Goal: Information Seeking & Learning: Find specific fact

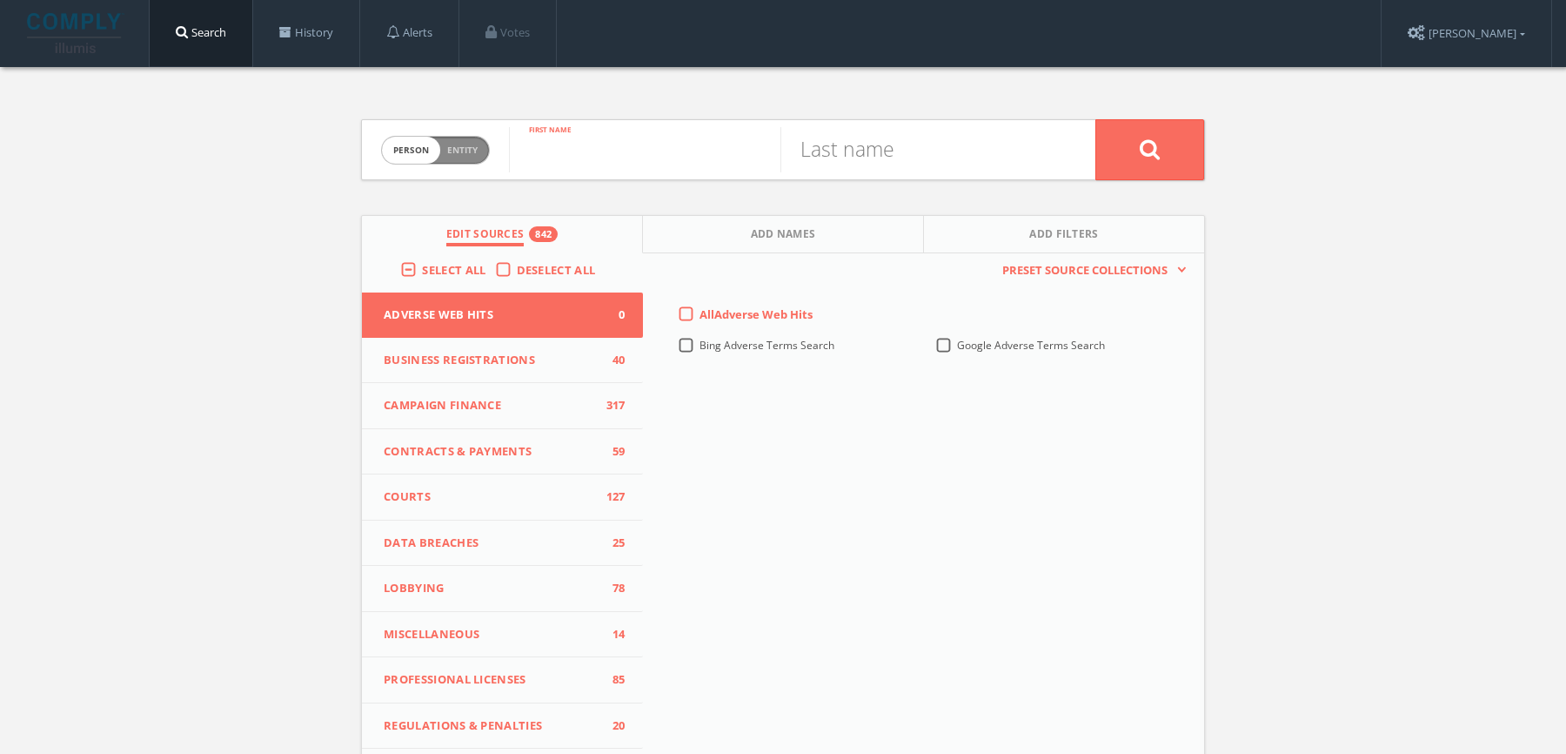
click at [572, 166] on input "text" at bounding box center [645, 149] width 272 height 45
click at [445, 265] on span "Select All" at bounding box center [454, 270] width 64 height 16
click at [0, 0] on input "Select All" at bounding box center [0, 0] width 0 height 0
click at [445, 265] on span "Select All" at bounding box center [454, 270] width 64 height 16
click at [0, 0] on input "Select All" at bounding box center [0, 0] width 0 height 0
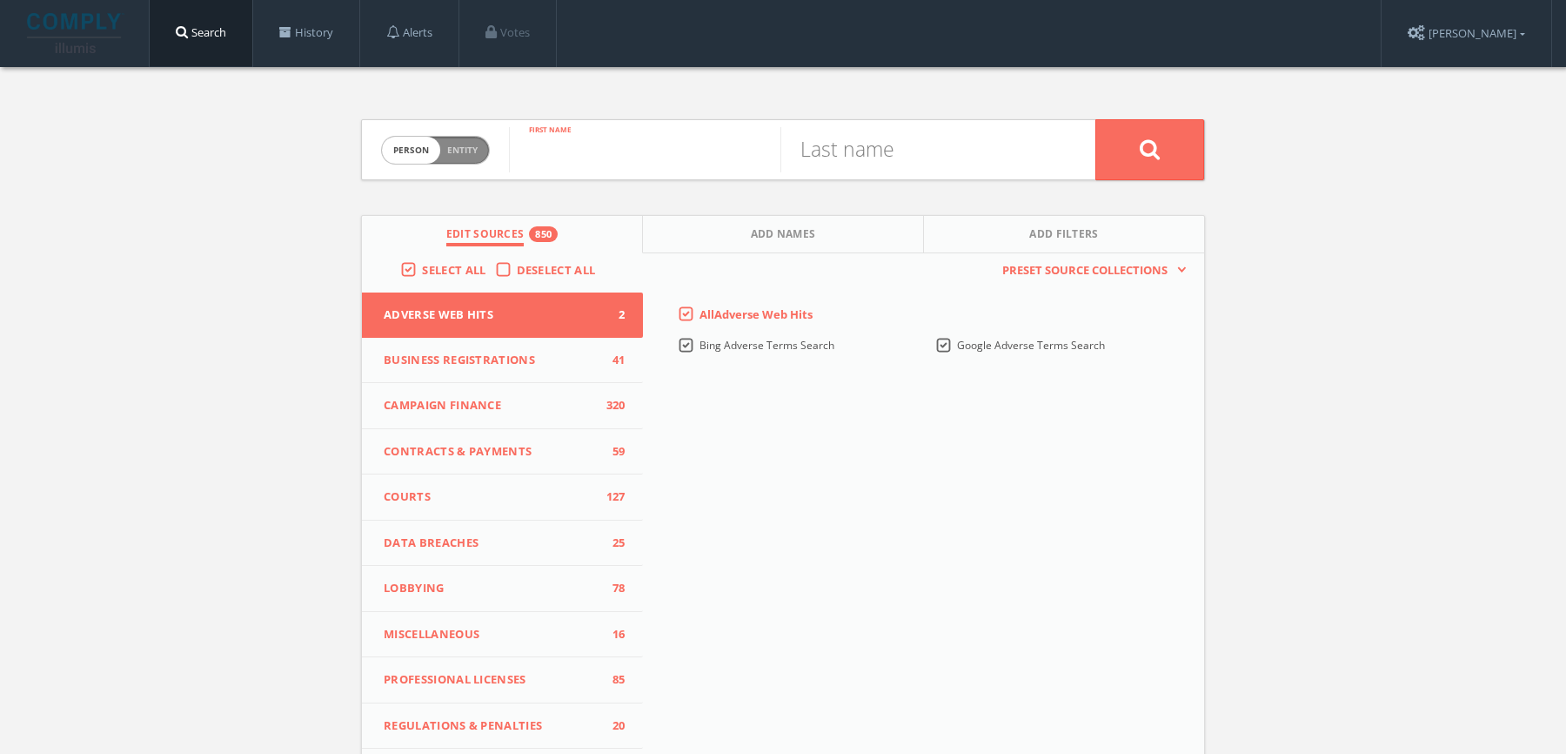
click at [651, 139] on input "text" at bounding box center [645, 149] width 272 height 45
type input "Lester"
type input "Coney"
click at [906, 237] on button "Add Names" at bounding box center [783, 234] width 281 height 37
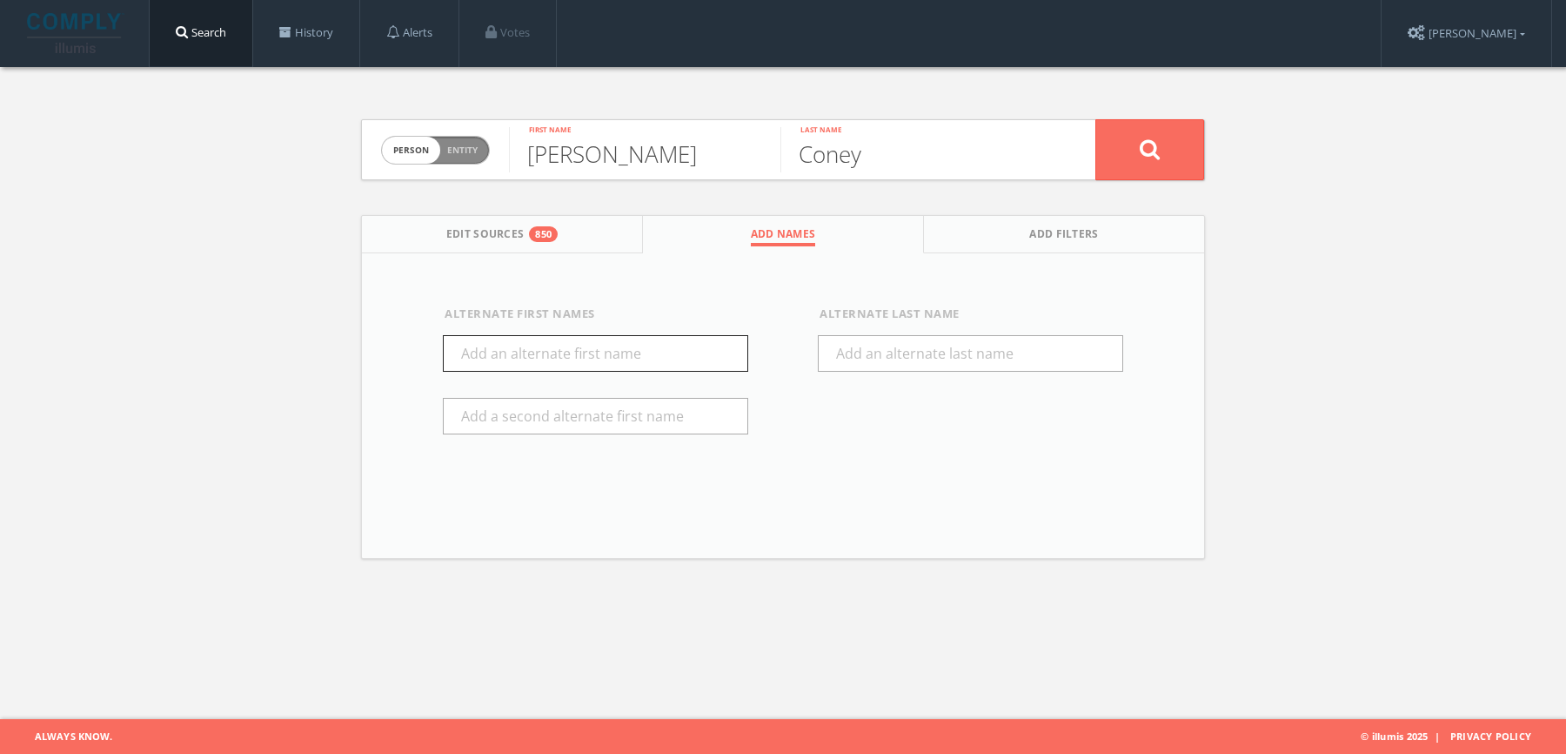
click at [531, 346] on input "text" at bounding box center [595, 353] width 305 height 37
type input "Les"
click at [1157, 158] on icon at bounding box center [1150, 149] width 21 height 22
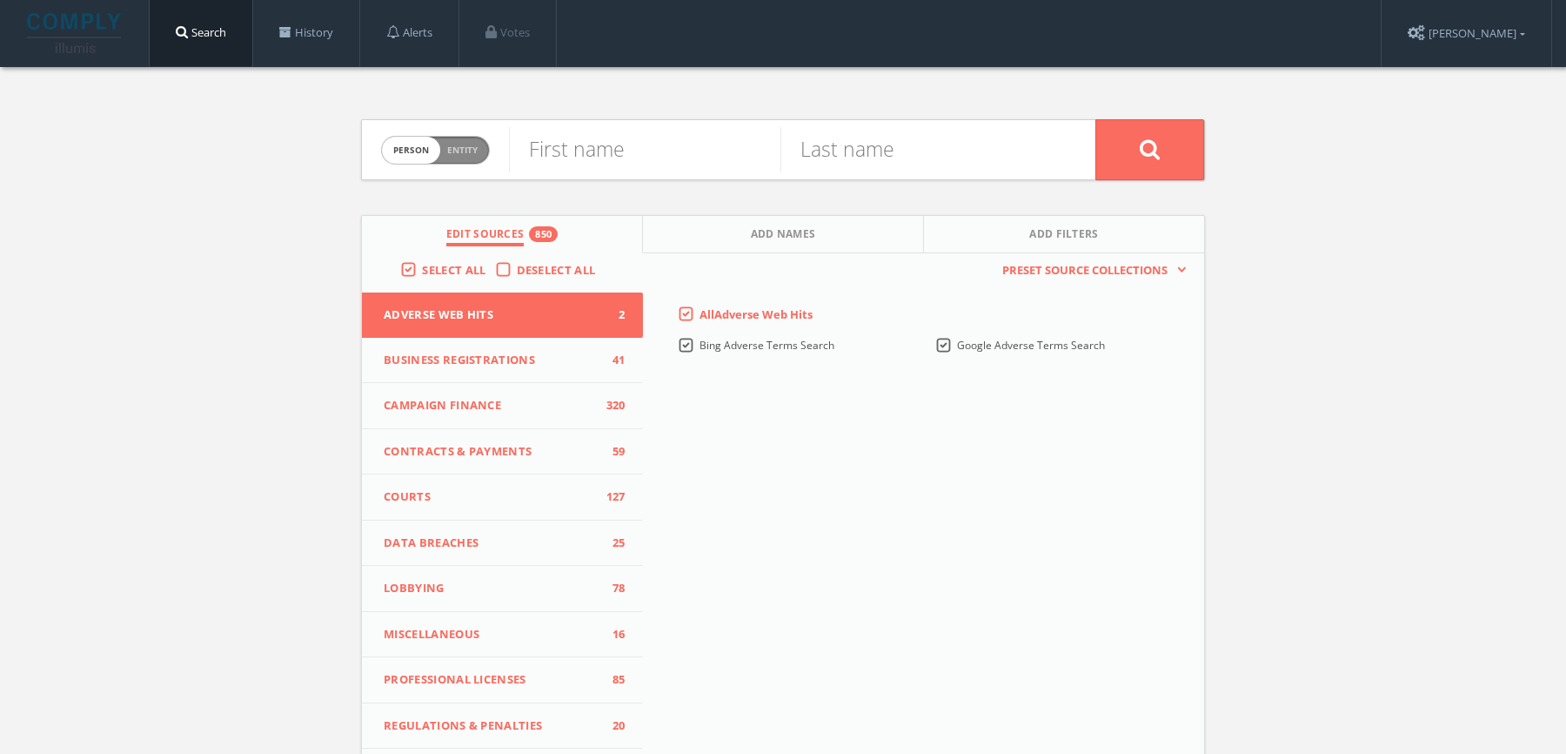
click at [433, 152] on span "person" at bounding box center [411, 150] width 58 height 27
checkbox input "true"
click at [626, 166] on input "text" at bounding box center [802, 149] width 587 height 45
paste input "Abraham Lincoln Presidential Library Foundation"
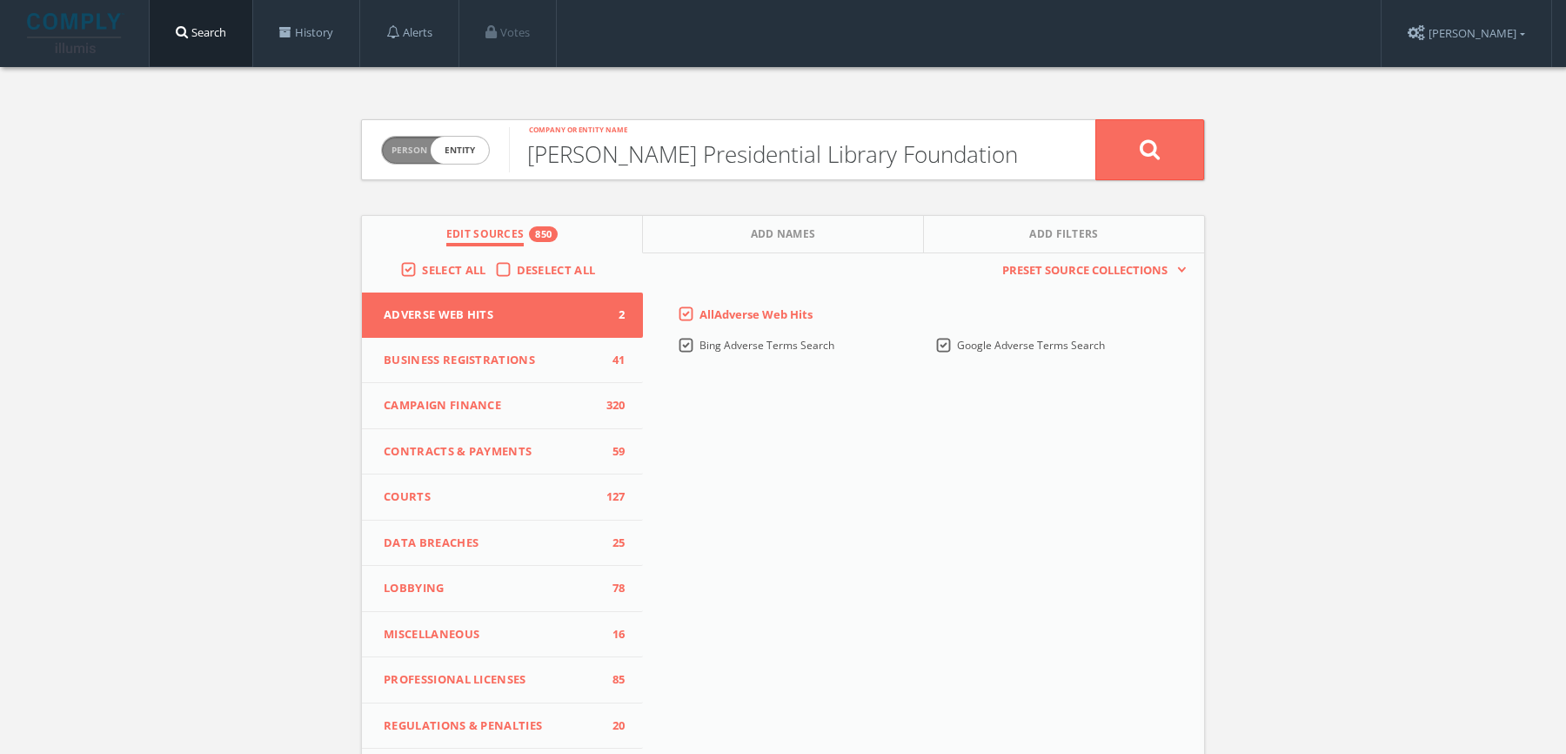
type input "Abraham Lincoln Presidential Library Foundation"
click at [1096, 119] on button at bounding box center [1150, 149] width 109 height 61
click at [399, 150] on span "person" at bounding box center [411, 150] width 58 height 27
checkbox input "true"
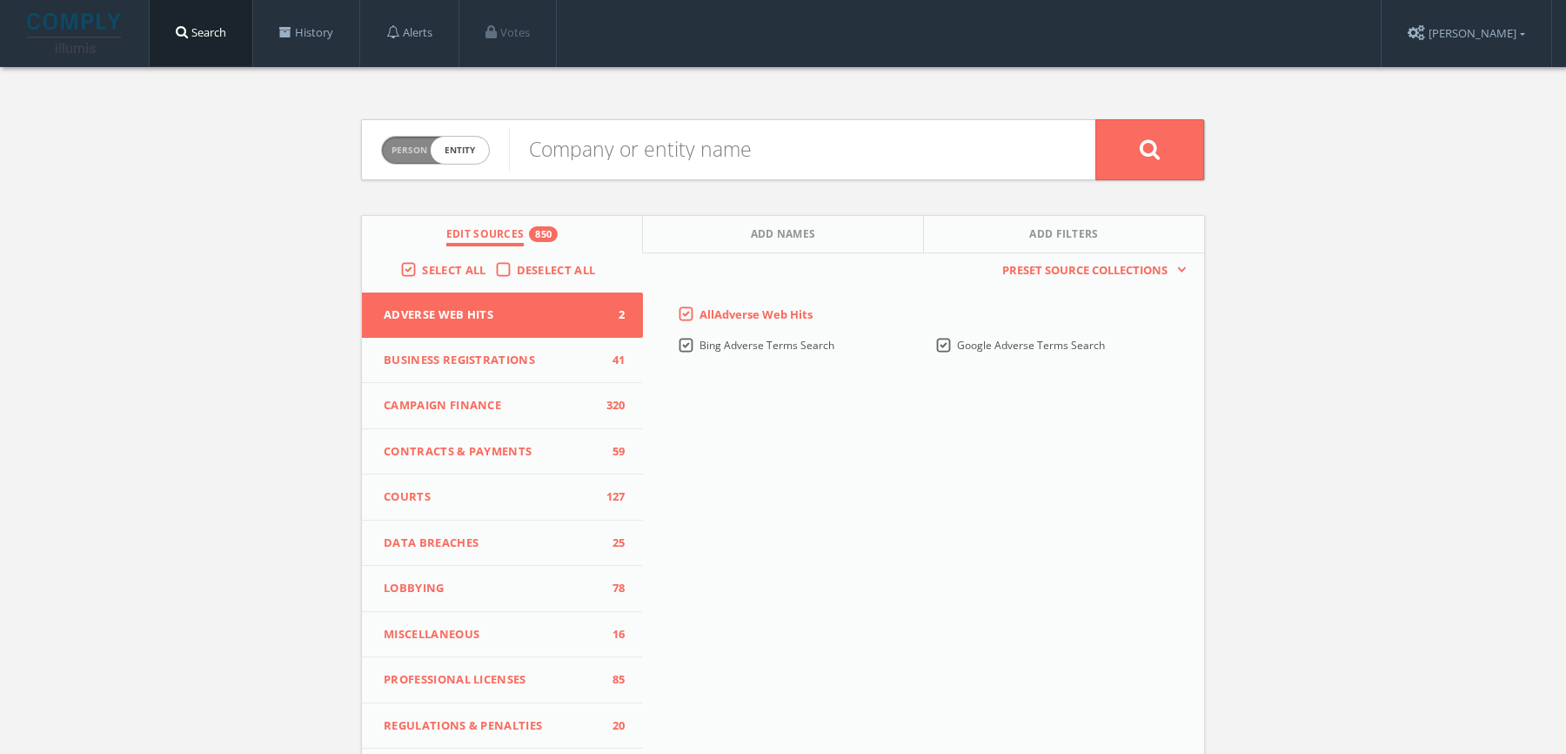
click at [624, 151] on input "text" at bounding box center [802, 149] width 587 height 45
type input "League of Chicago Theatres"
click at [1096, 119] on button at bounding box center [1150, 149] width 109 height 61
click at [449, 116] on div "Person Entity person First name Last name Edit Sources 850 Add Names Add Filter…" at bounding box center [783, 512] width 870 height 891
click at [449, 137] on span "Person Entity" at bounding box center [435, 150] width 107 height 27
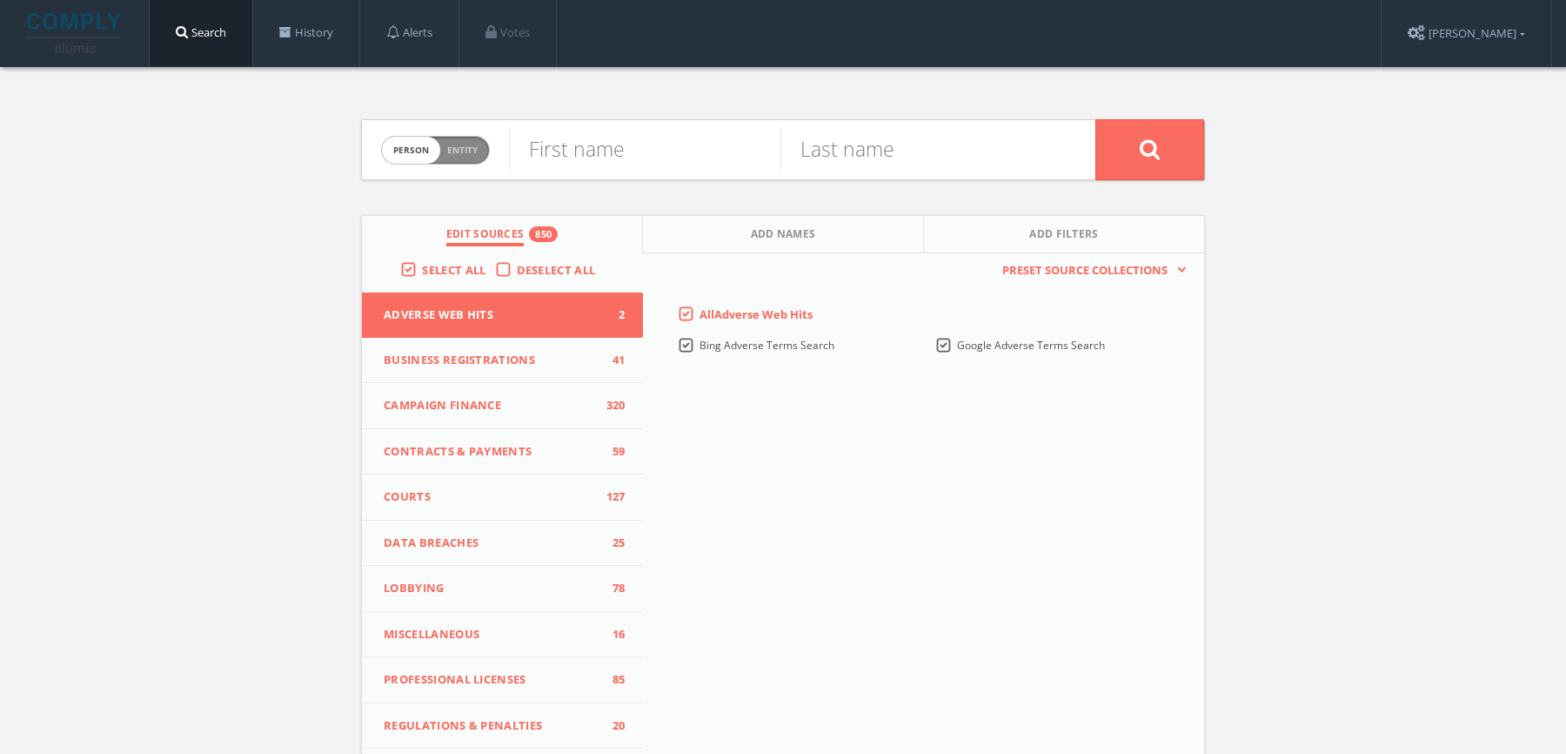
checkbox input "true"
click at [589, 142] on input "text" at bounding box center [802, 149] width 587 height 45
paste input "Arts Alliance Illinois"
type input "Arts Alliance Illinois"
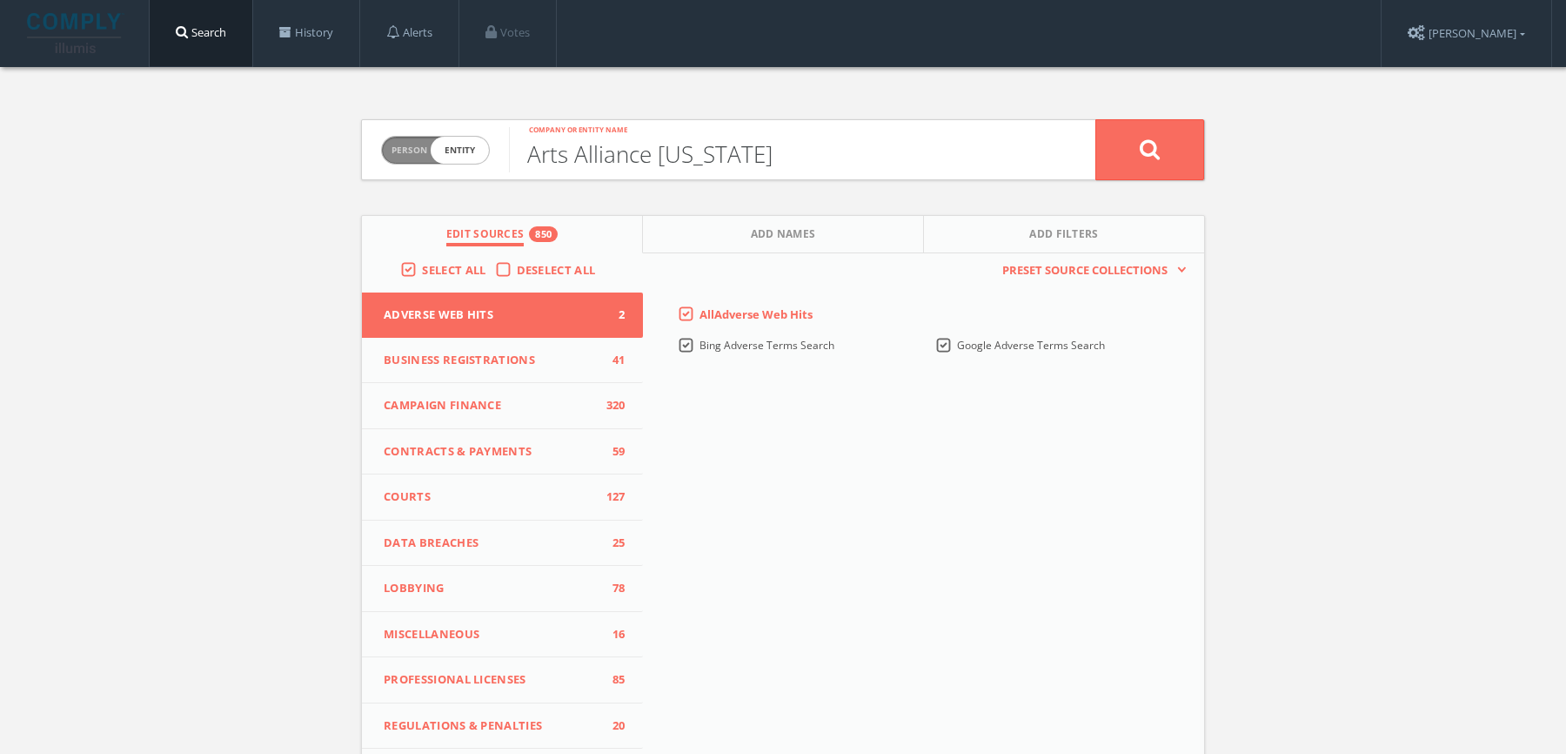
click at [1096, 119] on button at bounding box center [1150, 149] width 109 height 61
click at [614, 158] on input "text" at bounding box center [645, 149] width 272 height 45
paste input "[PERSON_NAME]"
click at [614, 158] on input "[PERSON_NAME]" at bounding box center [645, 149] width 272 height 45
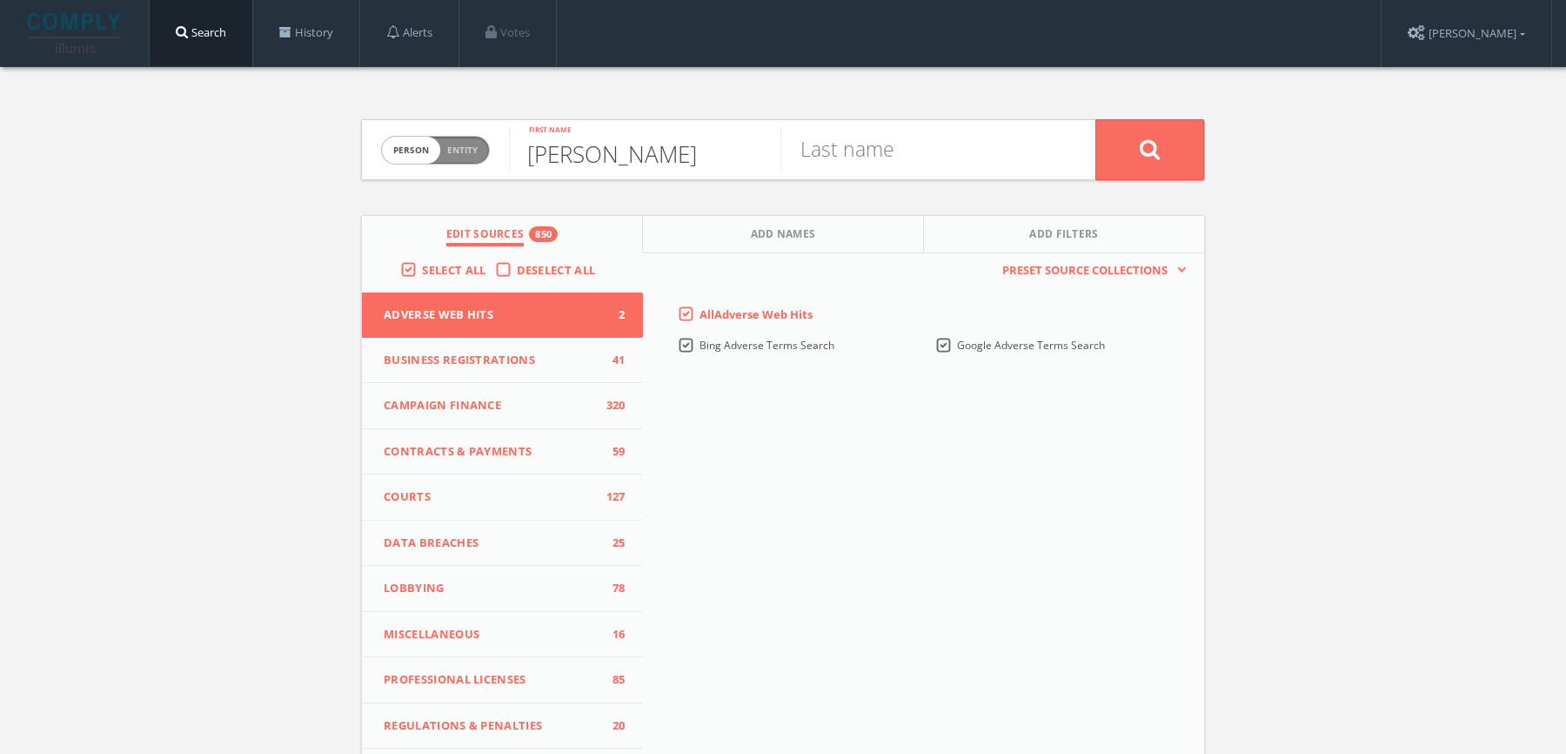
type input "[PERSON_NAME]"
click at [860, 155] on input "text" at bounding box center [917, 149] width 272 height 45
paste input "Coney"
type input "Coney"
click at [1096, 119] on button at bounding box center [1150, 149] width 109 height 61
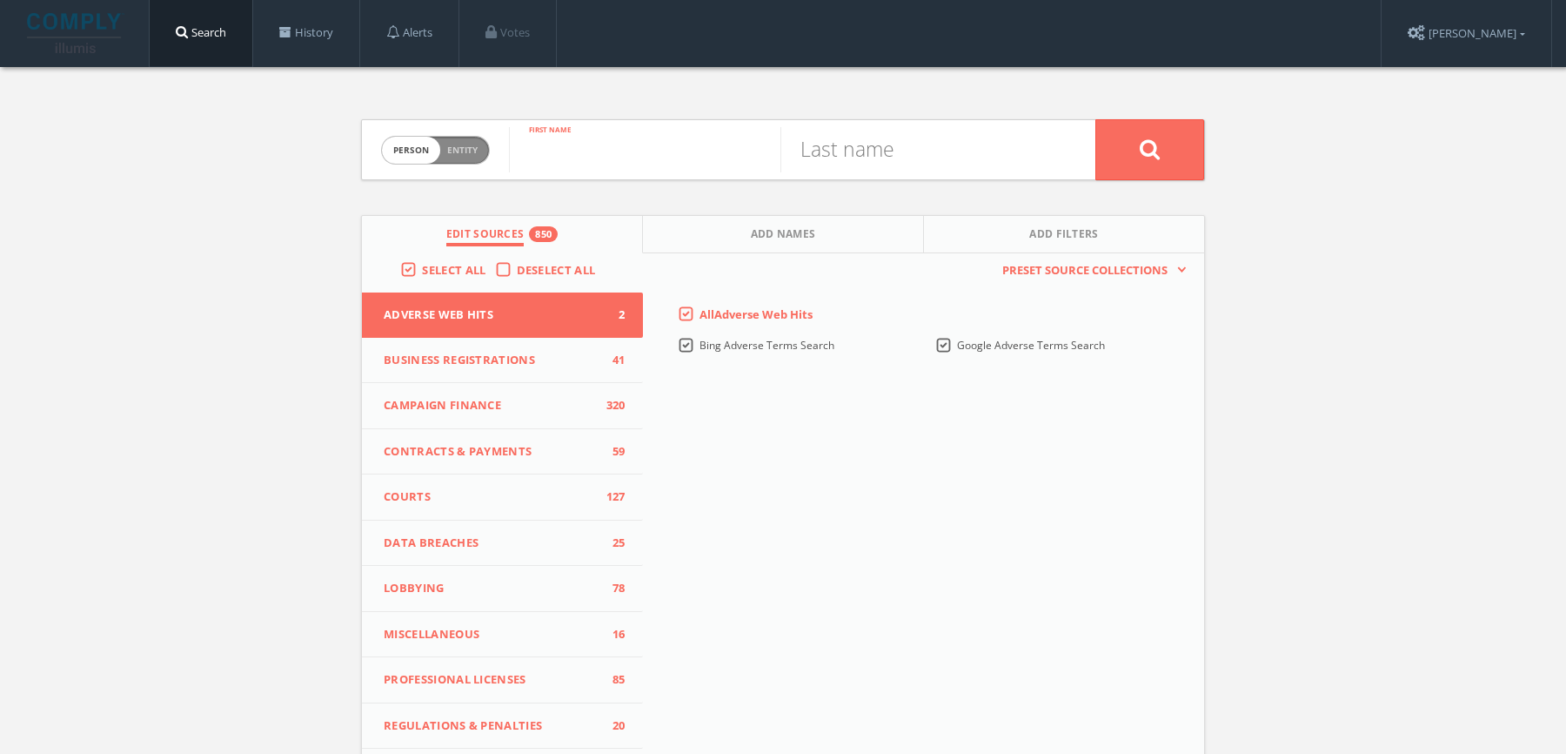
click at [588, 151] on input "text" at bounding box center [645, 149] width 272 height 45
paste input "Chanel Coney"
click at [627, 155] on input "Chanel Coney" at bounding box center [645, 149] width 272 height 45
type input "Chanel"
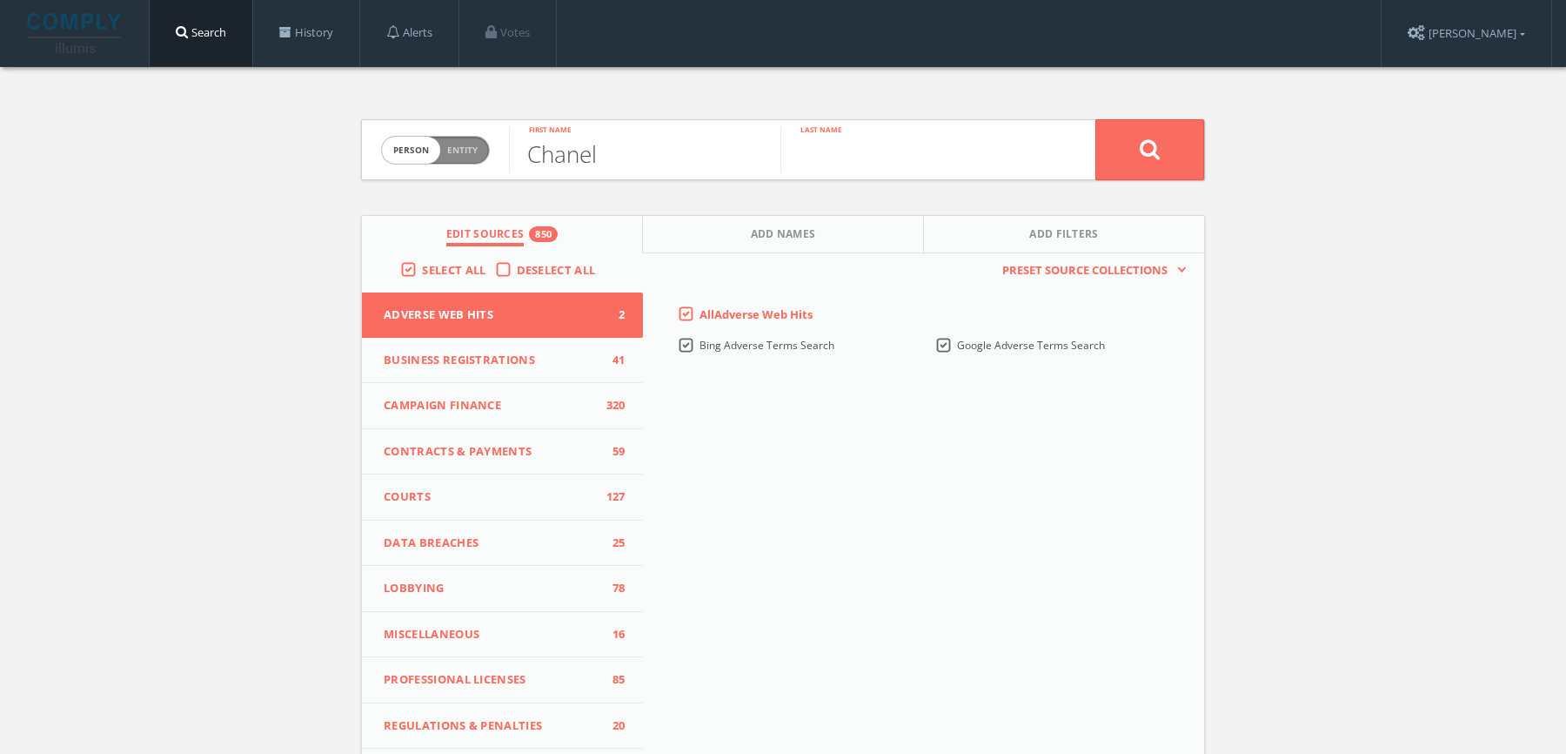
click at [835, 160] on input "text" at bounding box center [917, 149] width 272 height 45
paste input "Coney"
type input "Coney"
click at [1096, 119] on button at bounding box center [1150, 149] width 109 height 61
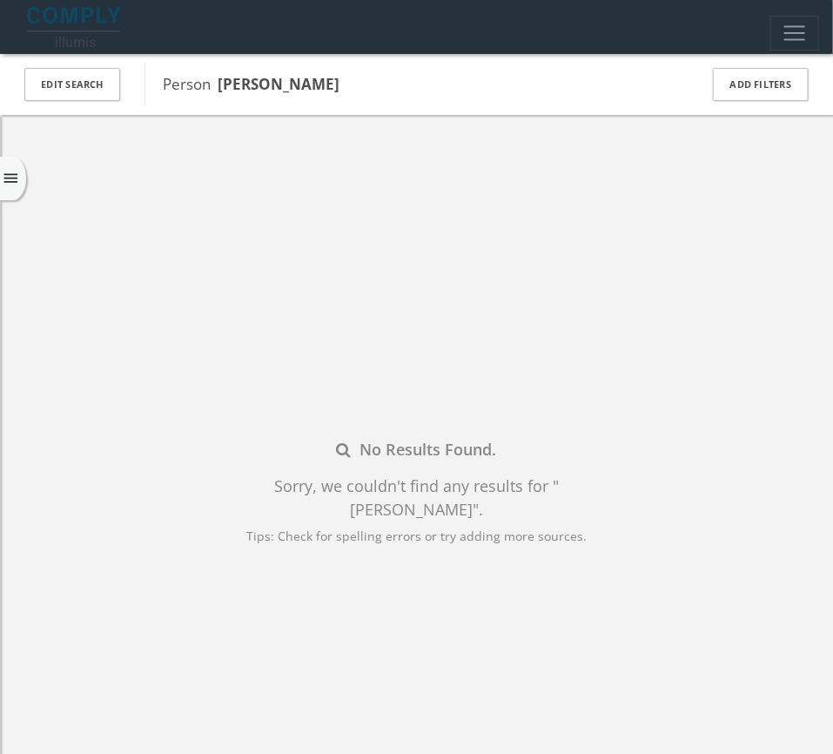
drag, startPoint x: 374, startPoint y: 85, endPoint x: 218, endPoint y: 86, distance: 155.8
click at [218, 86] on span "Person [PERSON_NAME]" at bounding box center [419, 84] width 513 height 23
copy b "[PERSON_NAME]"
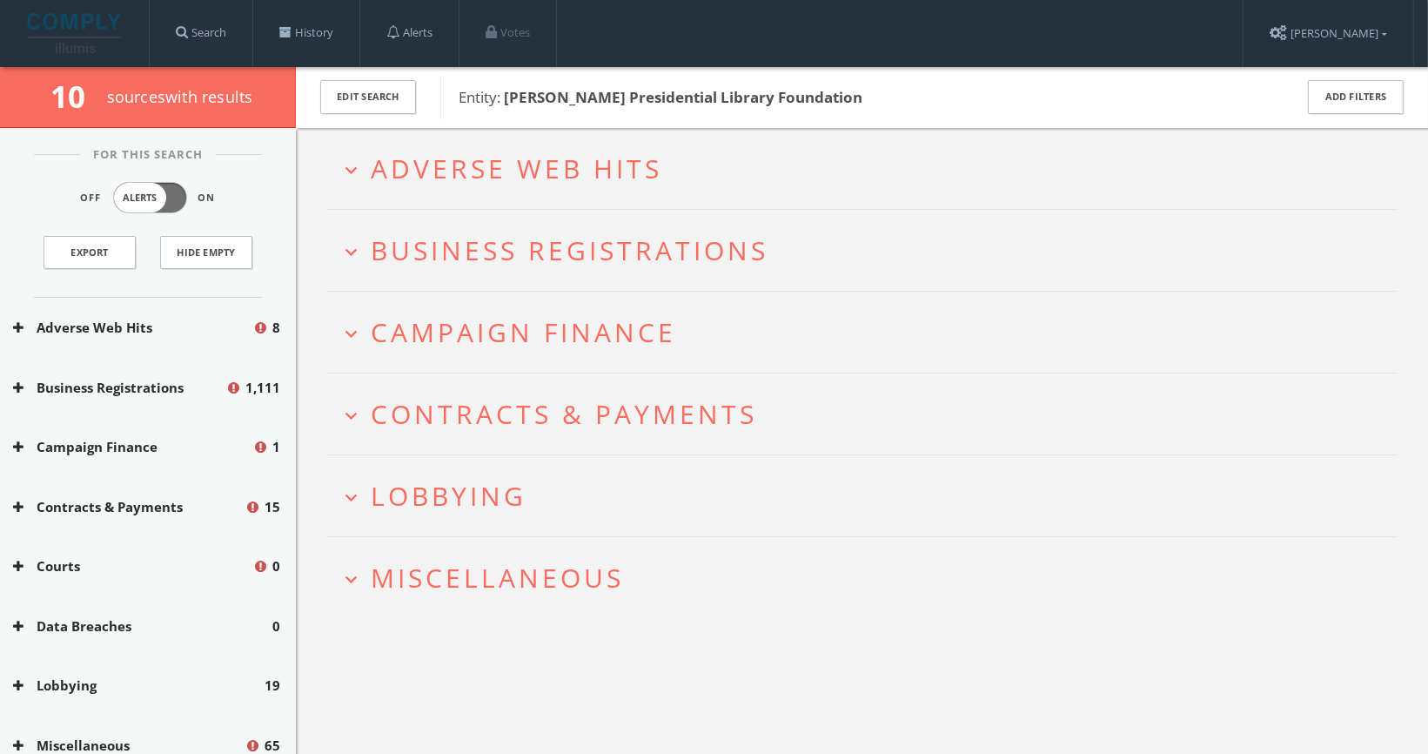
click at [433, 200] on h2 "expand_more Adverse Web Hits" at bounding box center [861, 168] width 1071 height 81
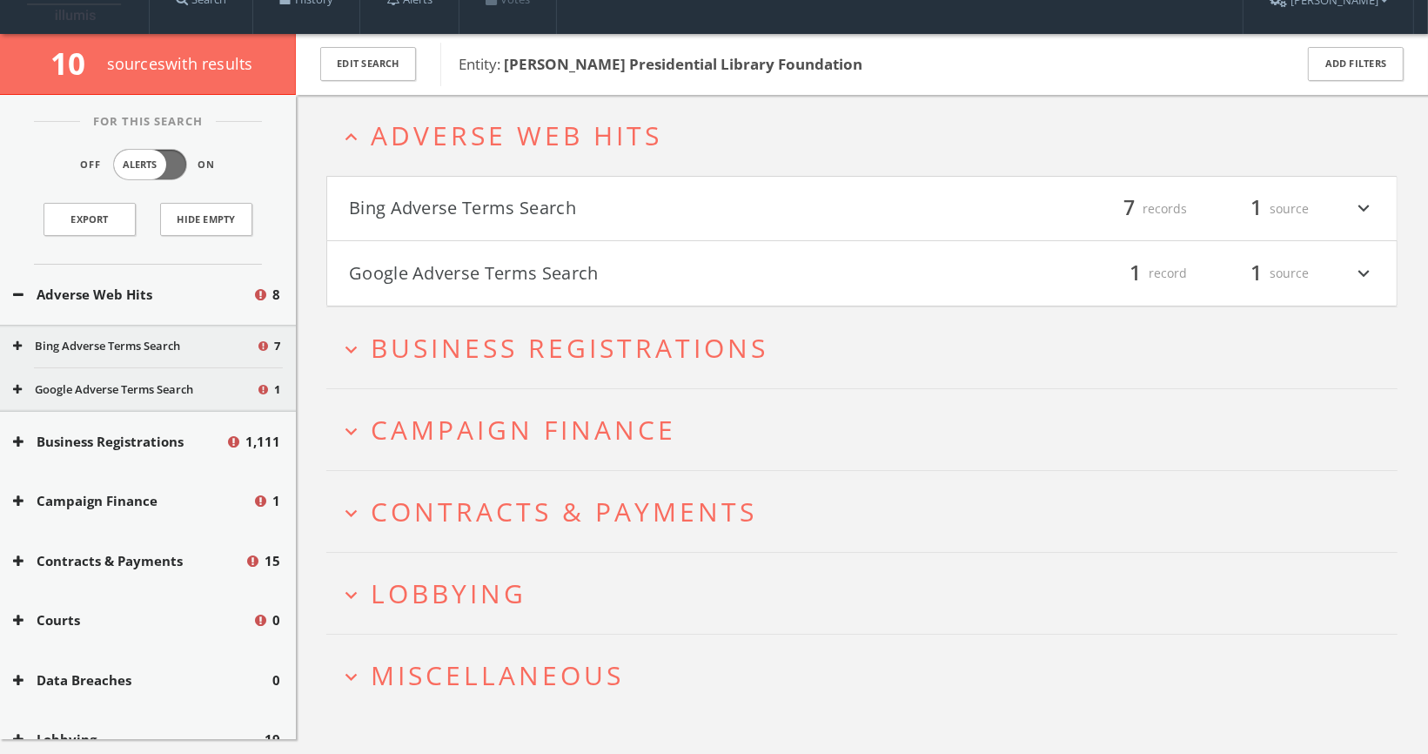
click at [433, 200] on button "Bing Adverse Terms Search" at bounding box center [605, 209] width 513 height 30
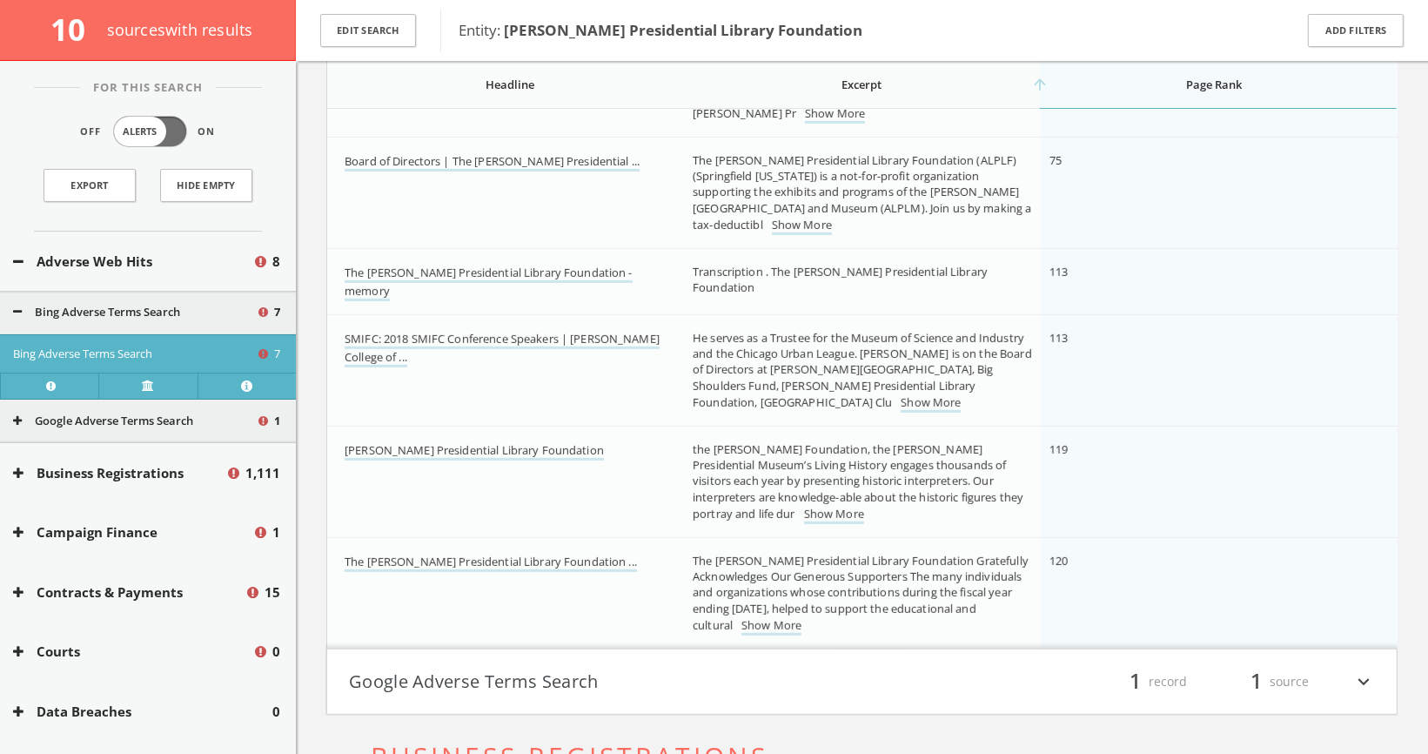
scroll to position [468, 0]
click at [433, 198] on td "Board of Directors | The Abraham Lincoln Presidential ..." at bounding box center [505, 191] width 357 height 111
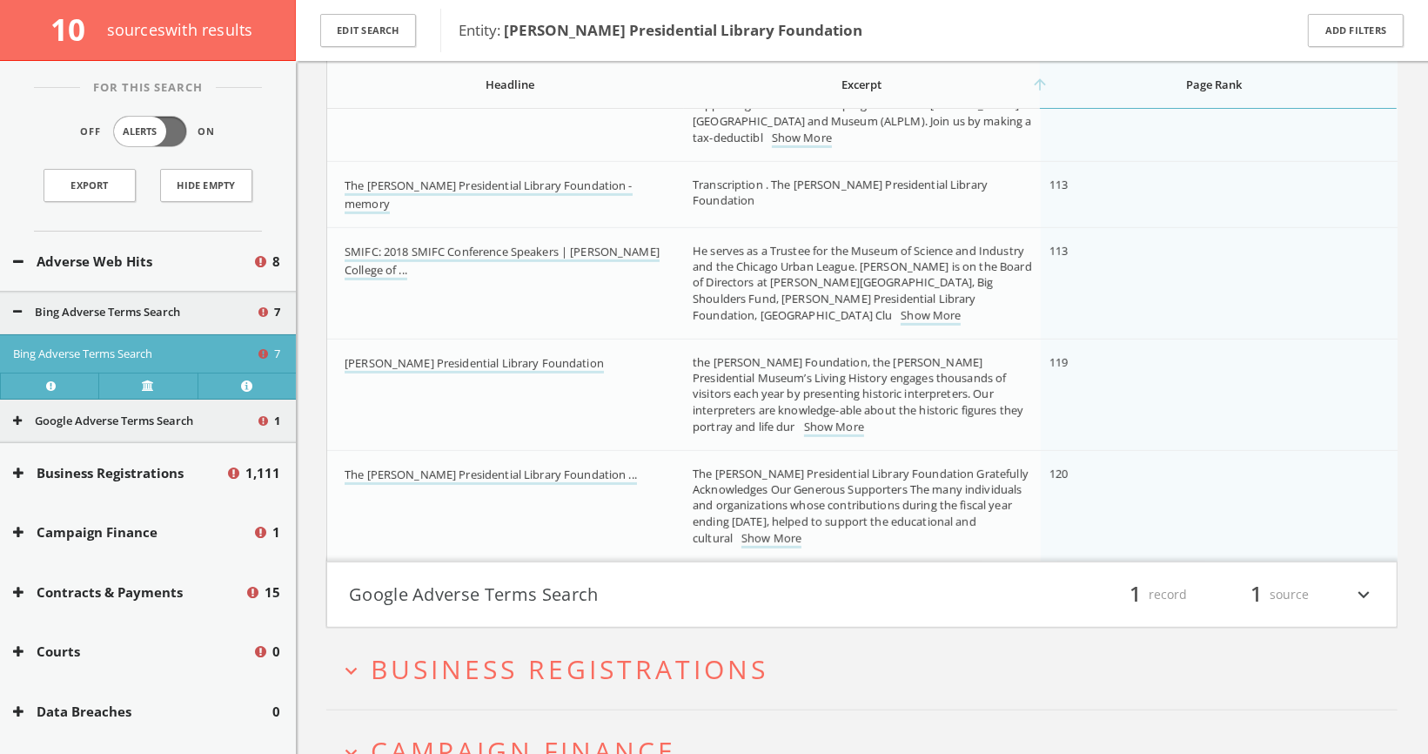
scroll to position [560, 0]
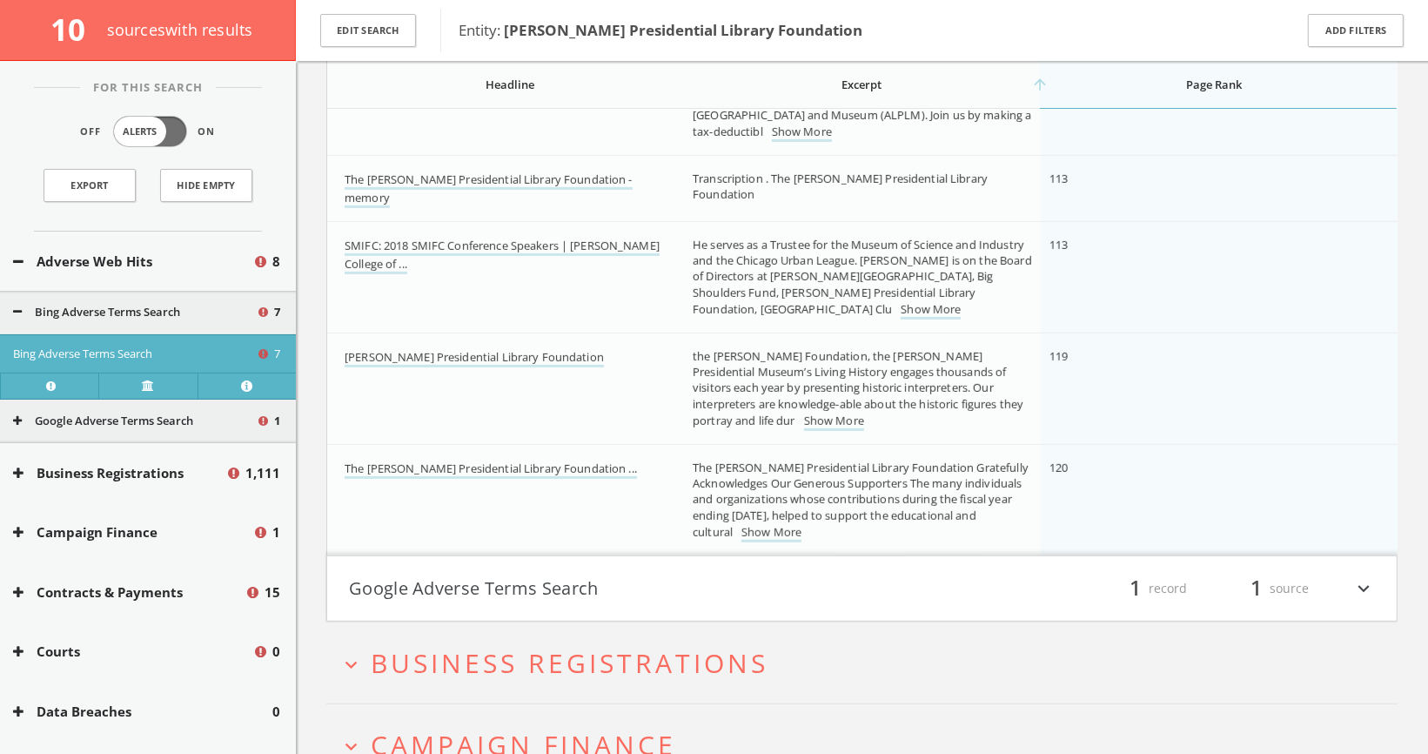
click at [480, 580] on button "Google Adverse Terms Search" at bounding box center [605, 588] width 513 height 30
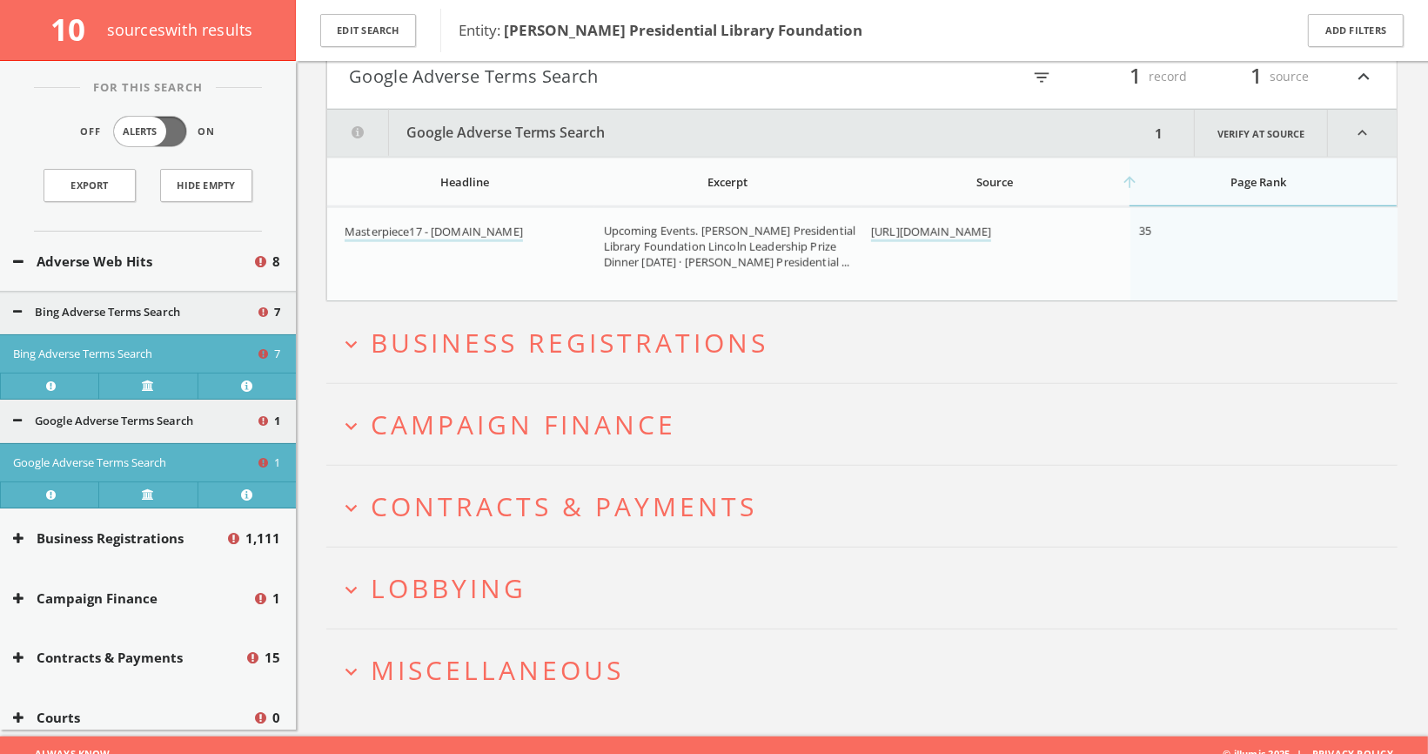
scroll to position [1083, 0]
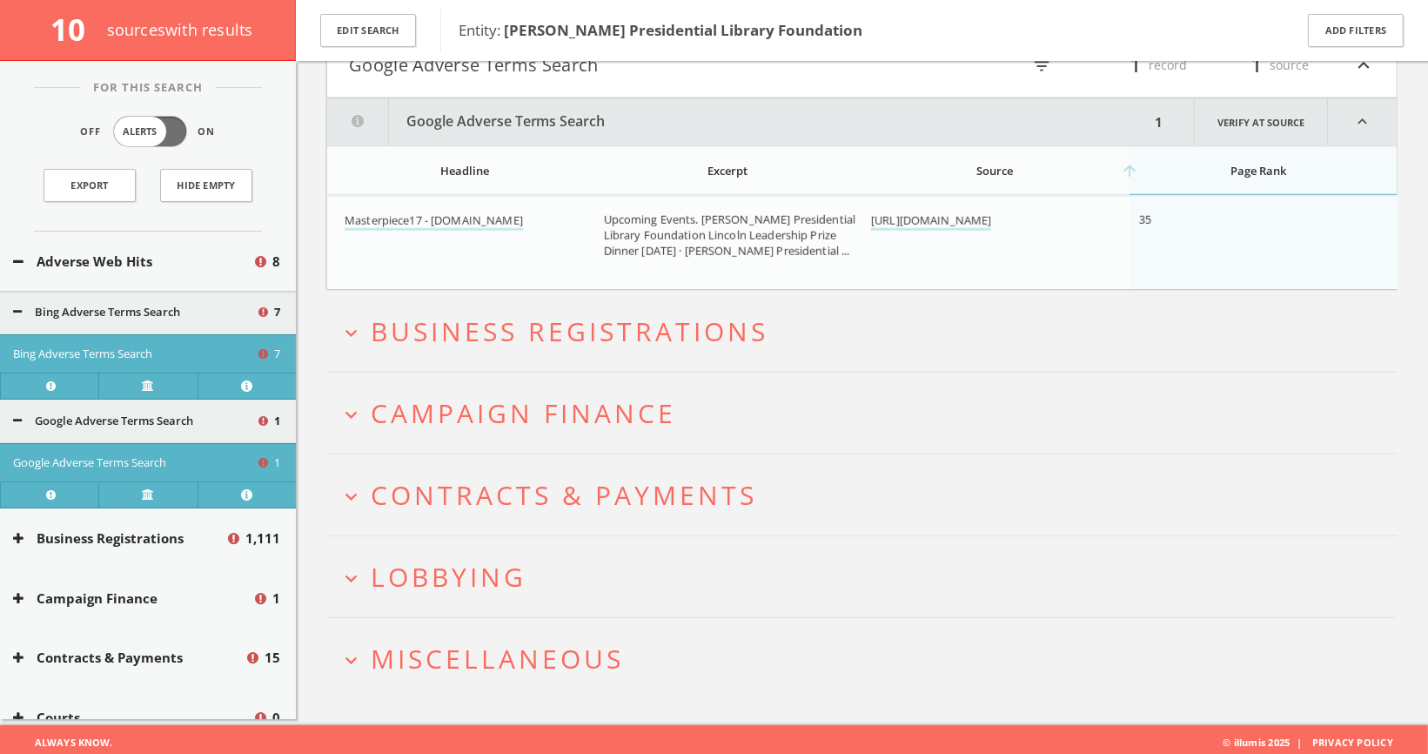
click at [575, 399] on span "Campaign Finance" at bounding box center [523, 413] width 305 height 36
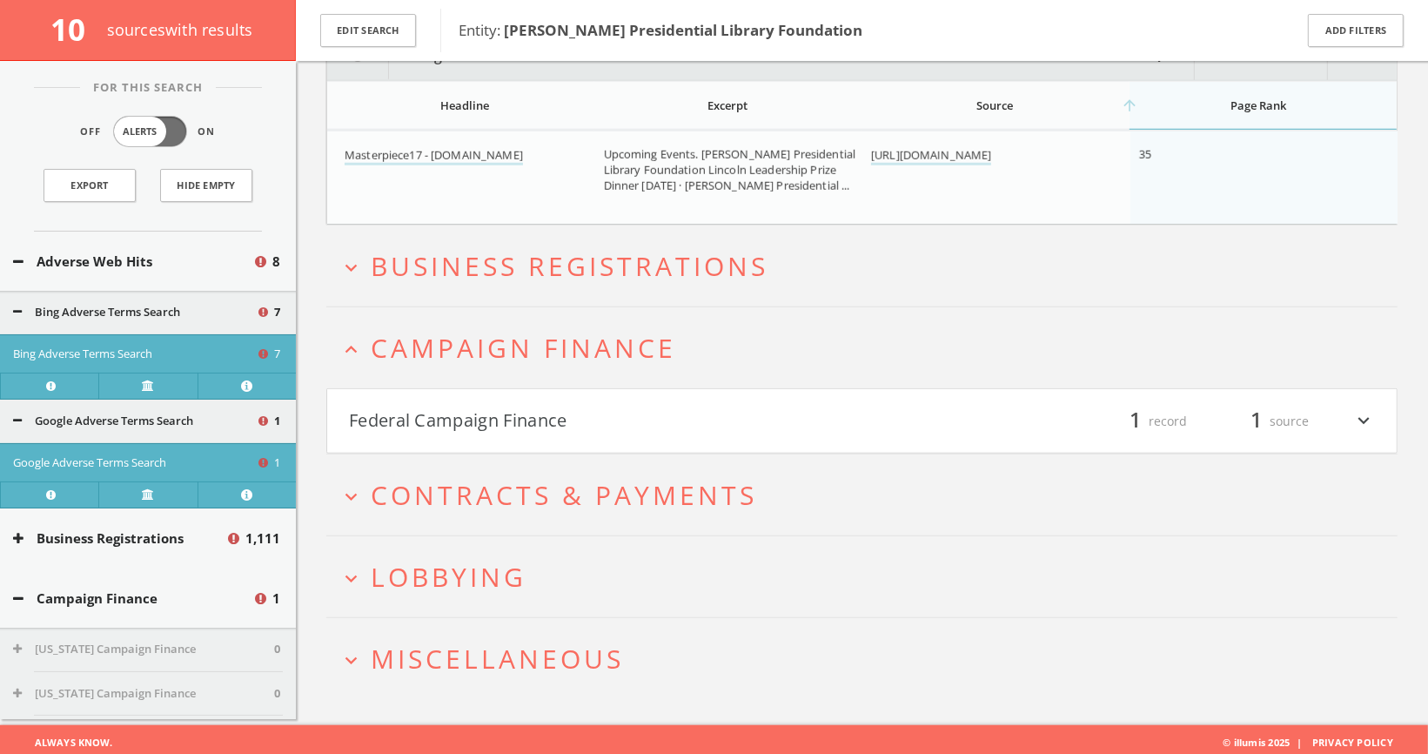
click at [575, 399] on h4 "Federal Campaign Finance filter_list 1 record 1 source expand_more" at bounding box center [862, 421] width 1070 height 64
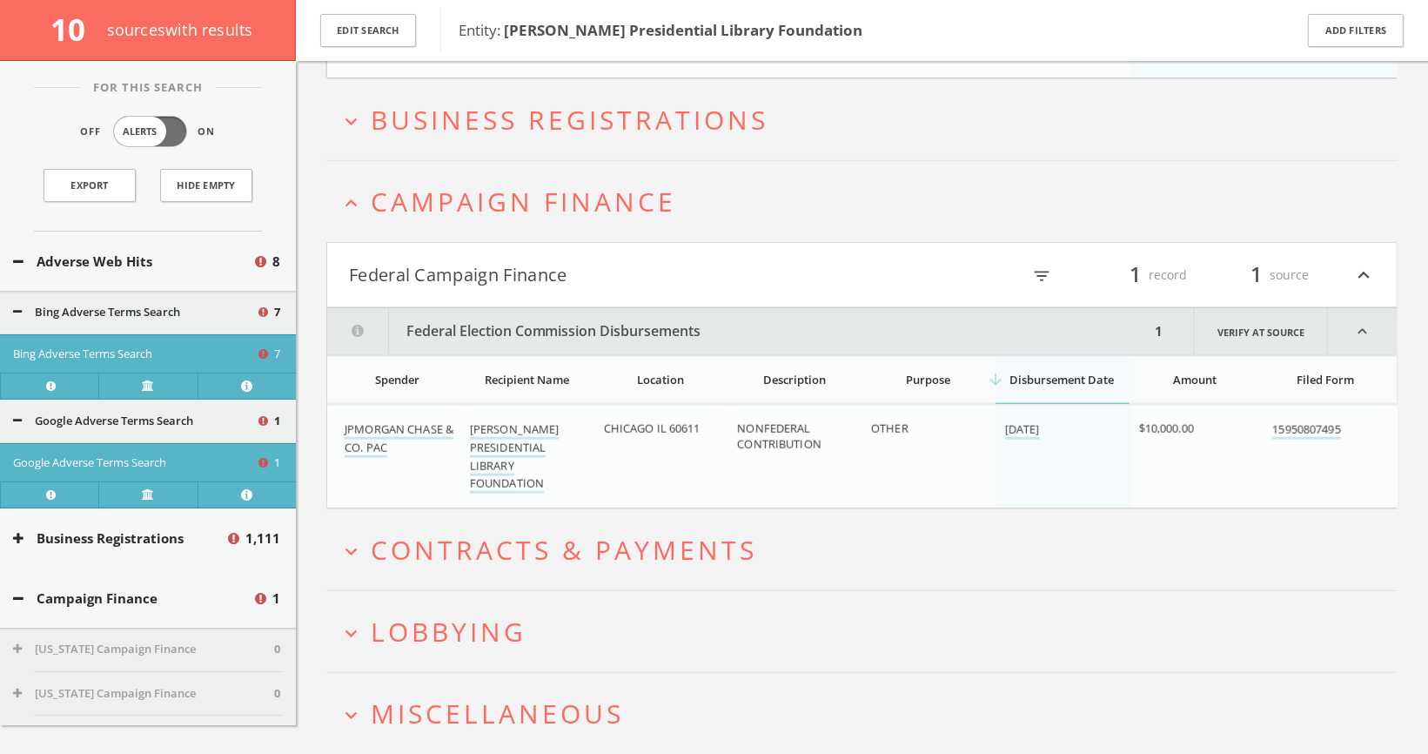
scroll to position [1348, 0]
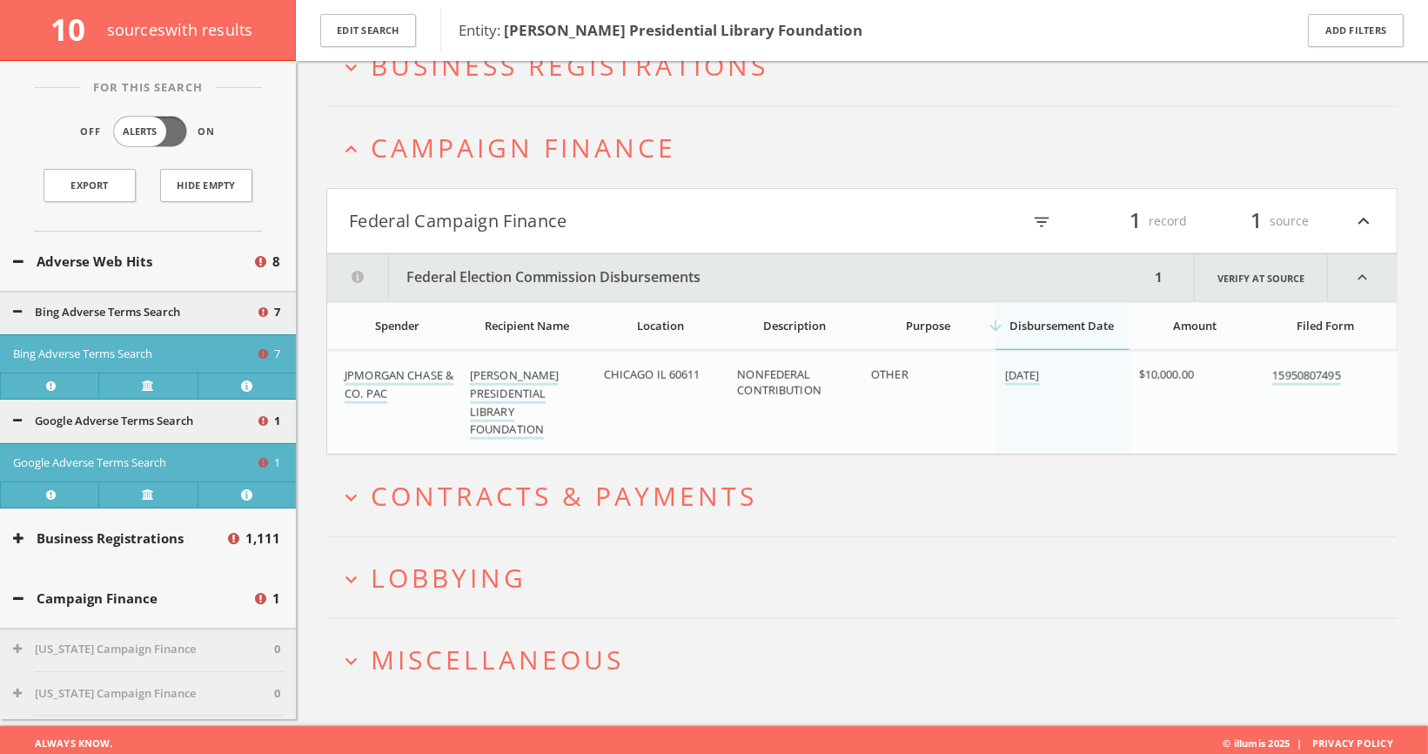
click at [533, 563] on button "expand_more Lobbying" at bounding box center [868, 577] width 1058 height 29
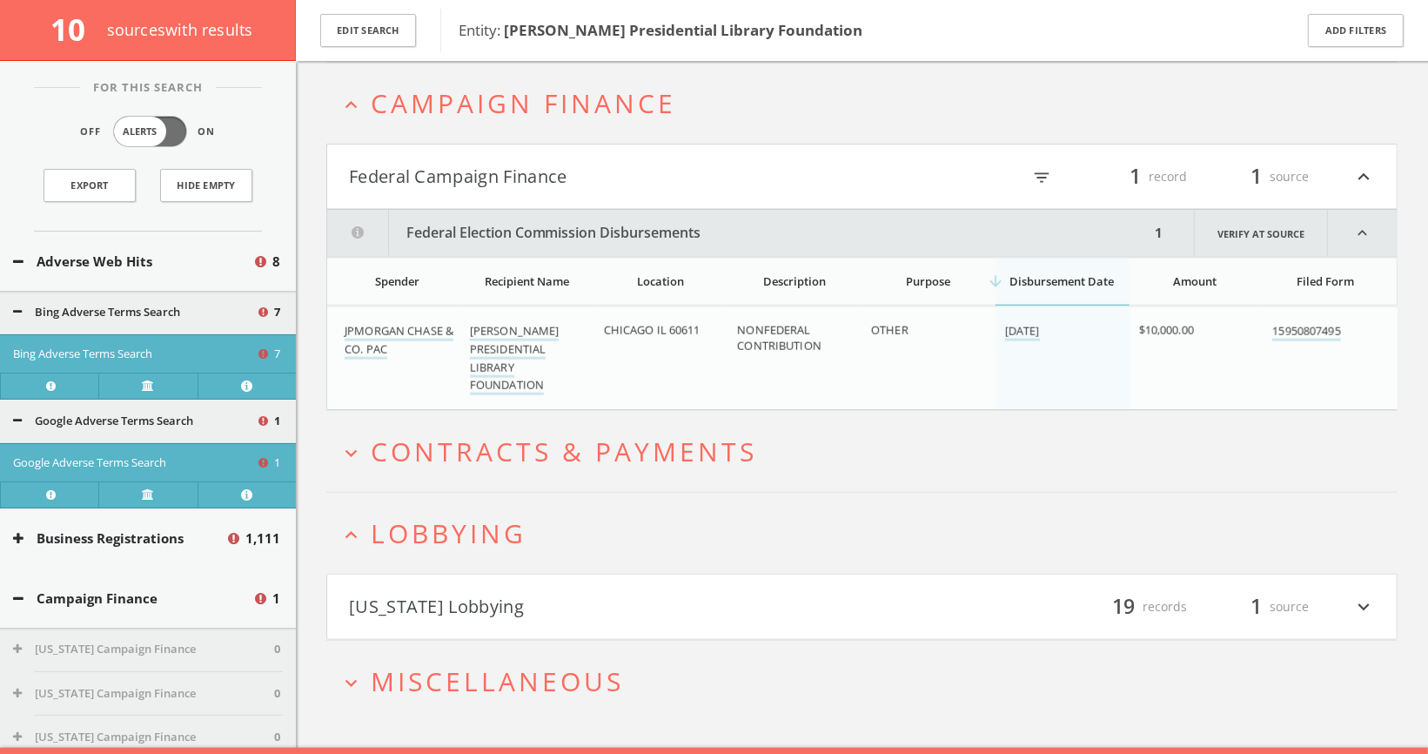
scroll to position [1412, 0]
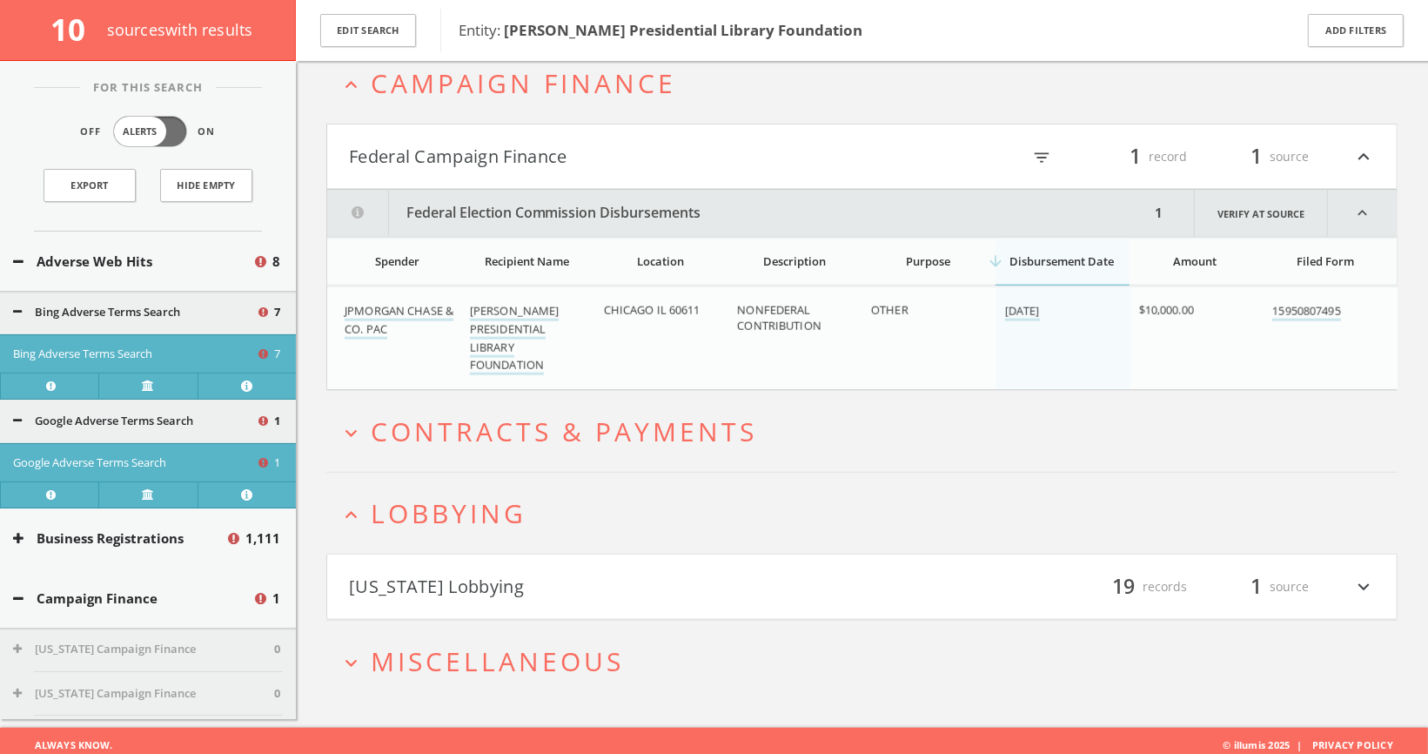
click at [459, 594] on button "Illinois Lobbying" at bounding box center [605, 587] width 513 height 30
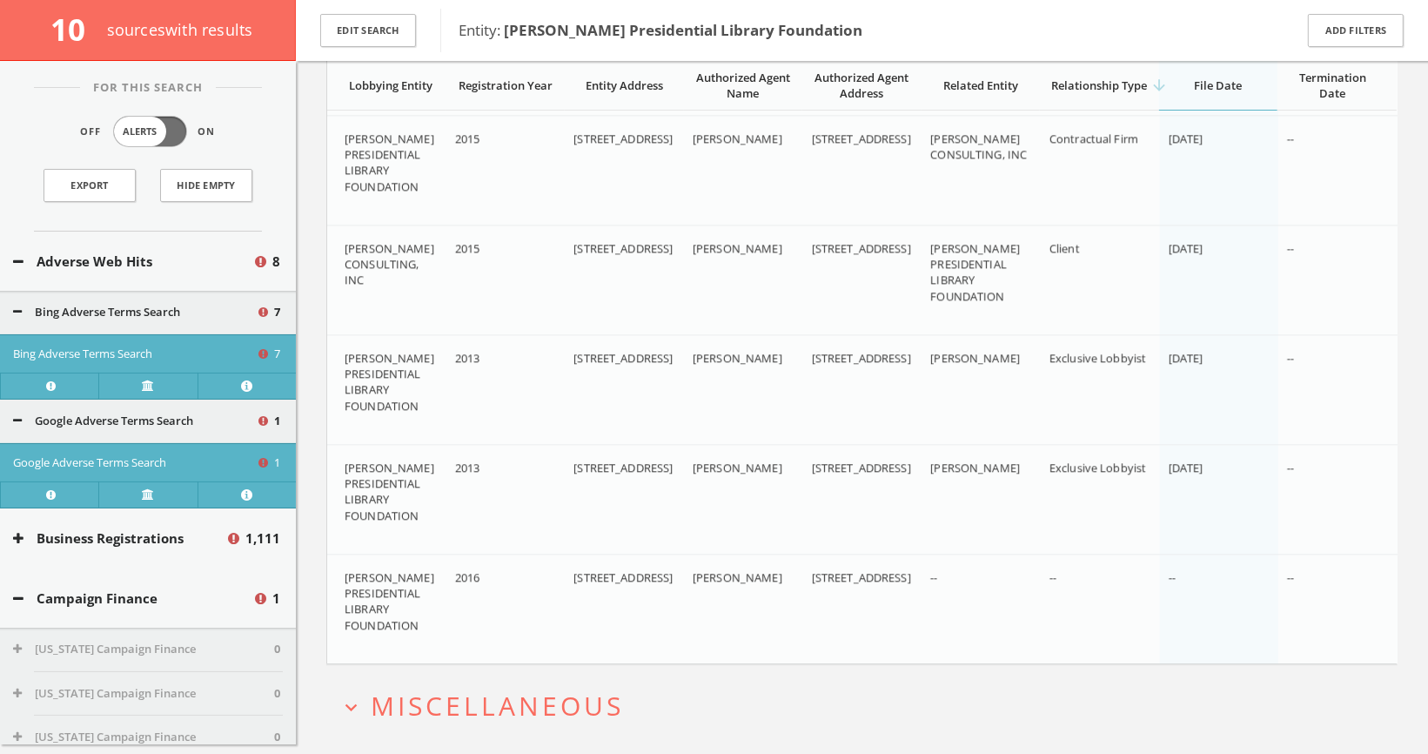
scroll to position [3585, 0]
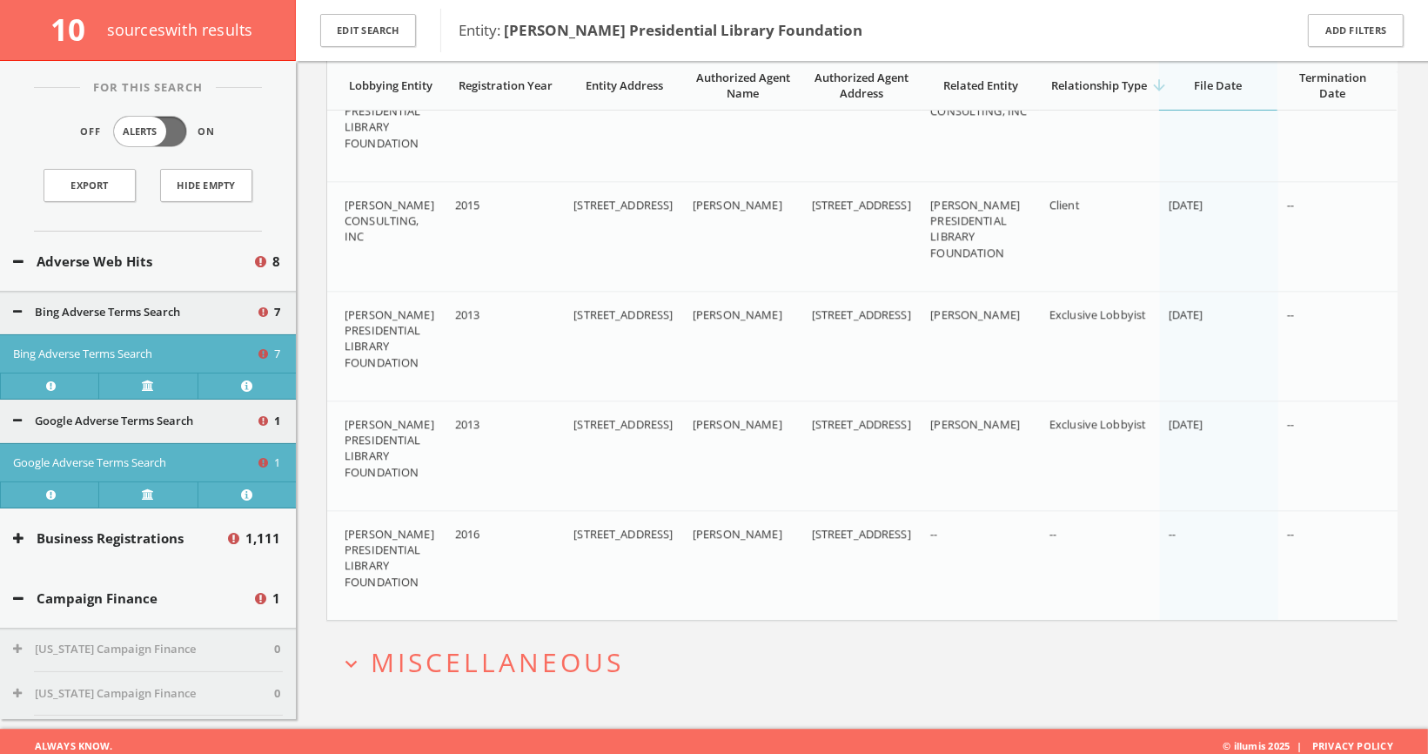
click at [457, 627] on h2 "expand_more Miscellaneous" at bounding box center [861, 661] width 1071 height 81
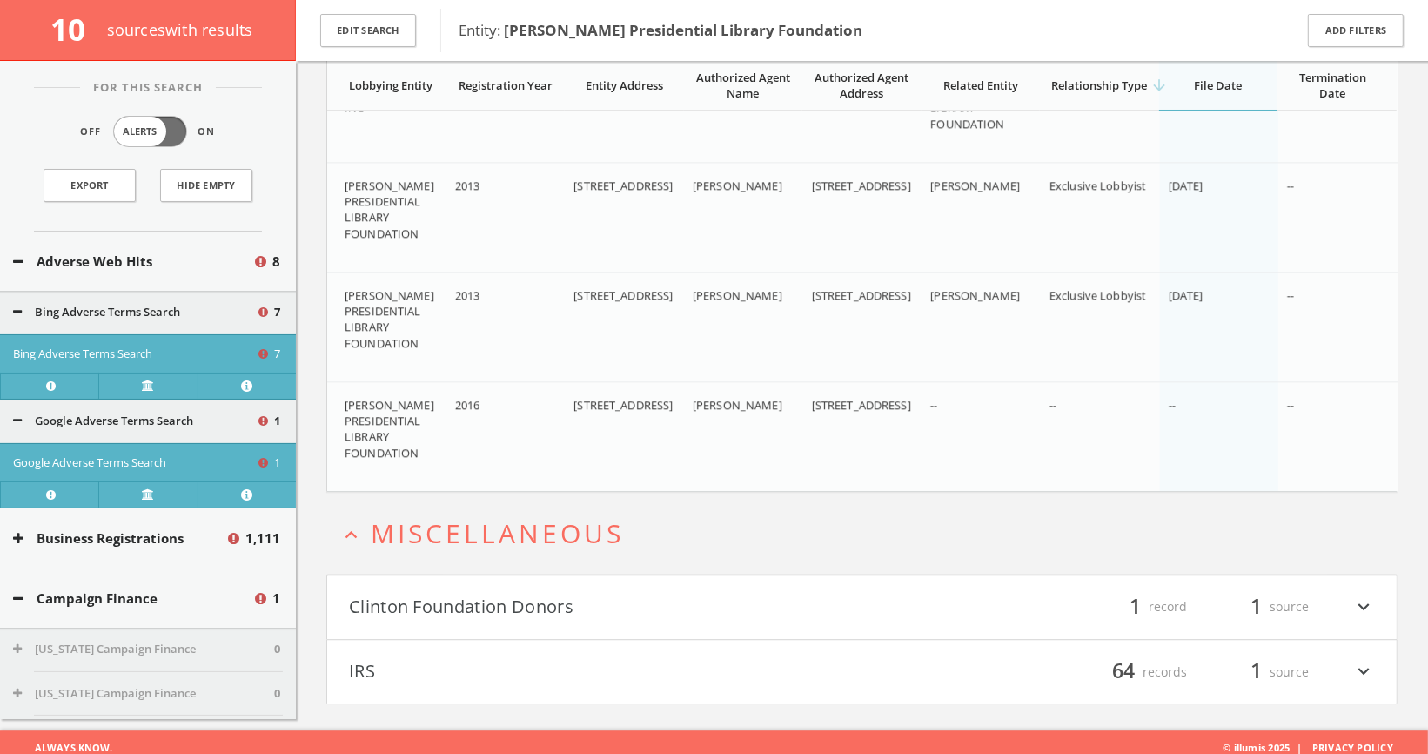
click at [441, 592] on button "Clinton Foundation Donors" at bounding box center [605, 607] width 513 height 30
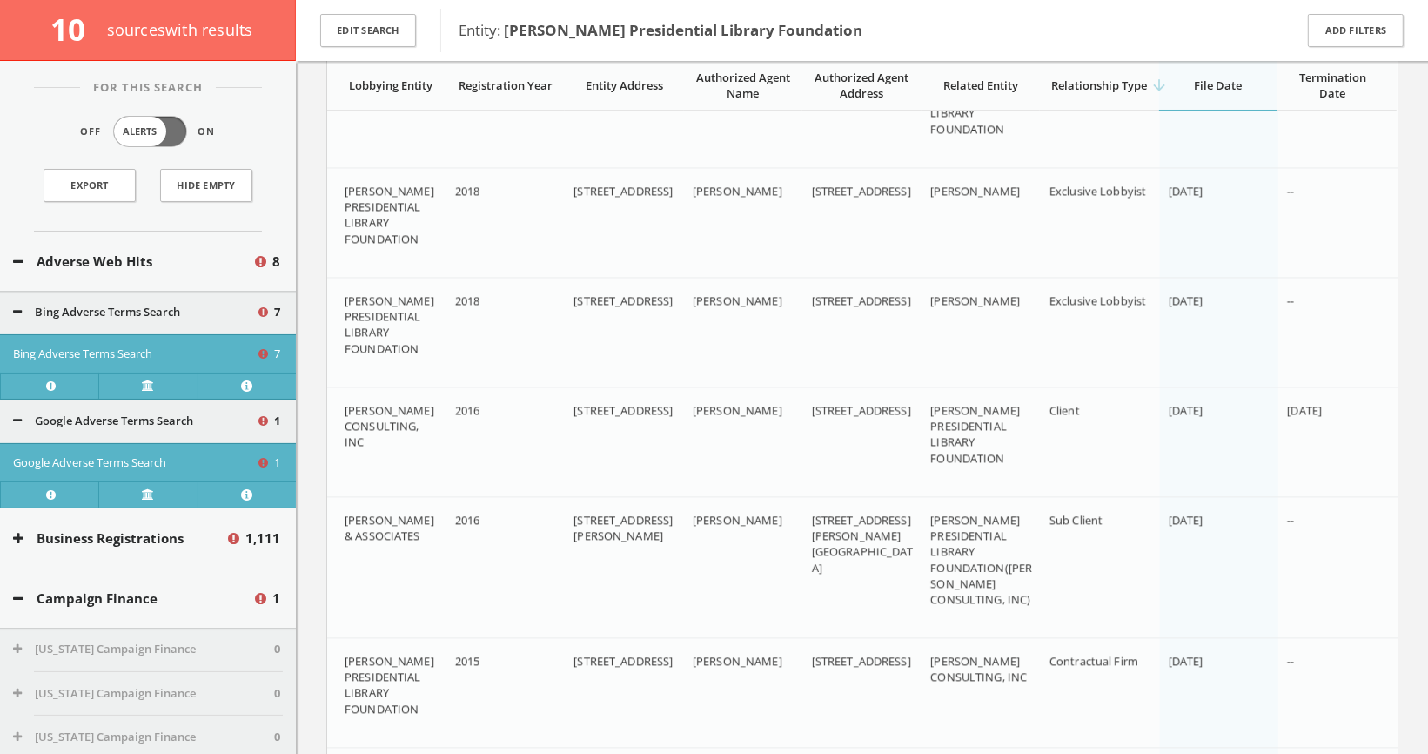
scroll to position [3111, 0]
drag, startPoint x: 1010, startPoint y: 458, endPoint x: 929, endPoint y: 394, distance: 102.9
click at [929, 394] on td "ABRAHAM LINCOLN PRESIDENTIAL LIBRARY FOUNDATION" at bounding box center [981, 439] width 119 height 110
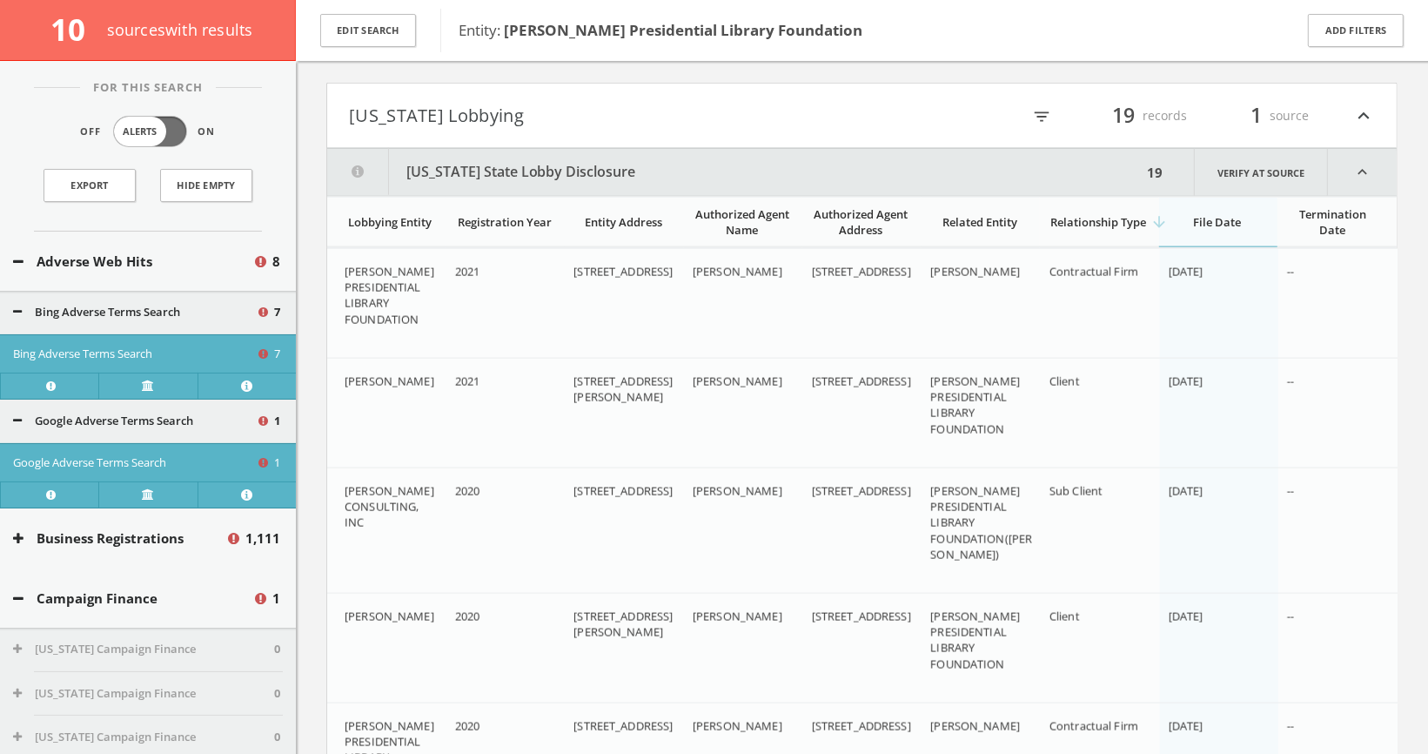
scroll to position [1424, 0]
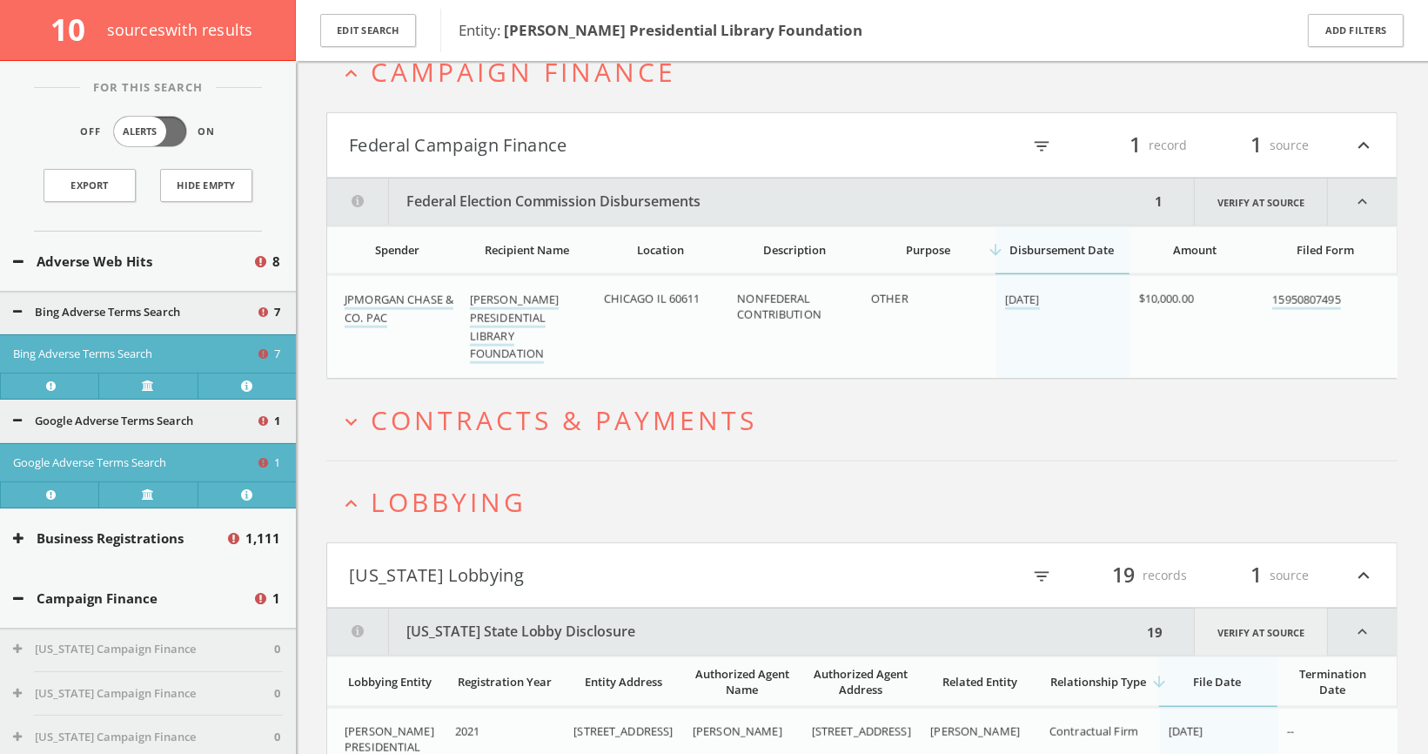
click at [1259, 634] on link "Verify at source" at bounding box center [1261, 631] width 134 height 47
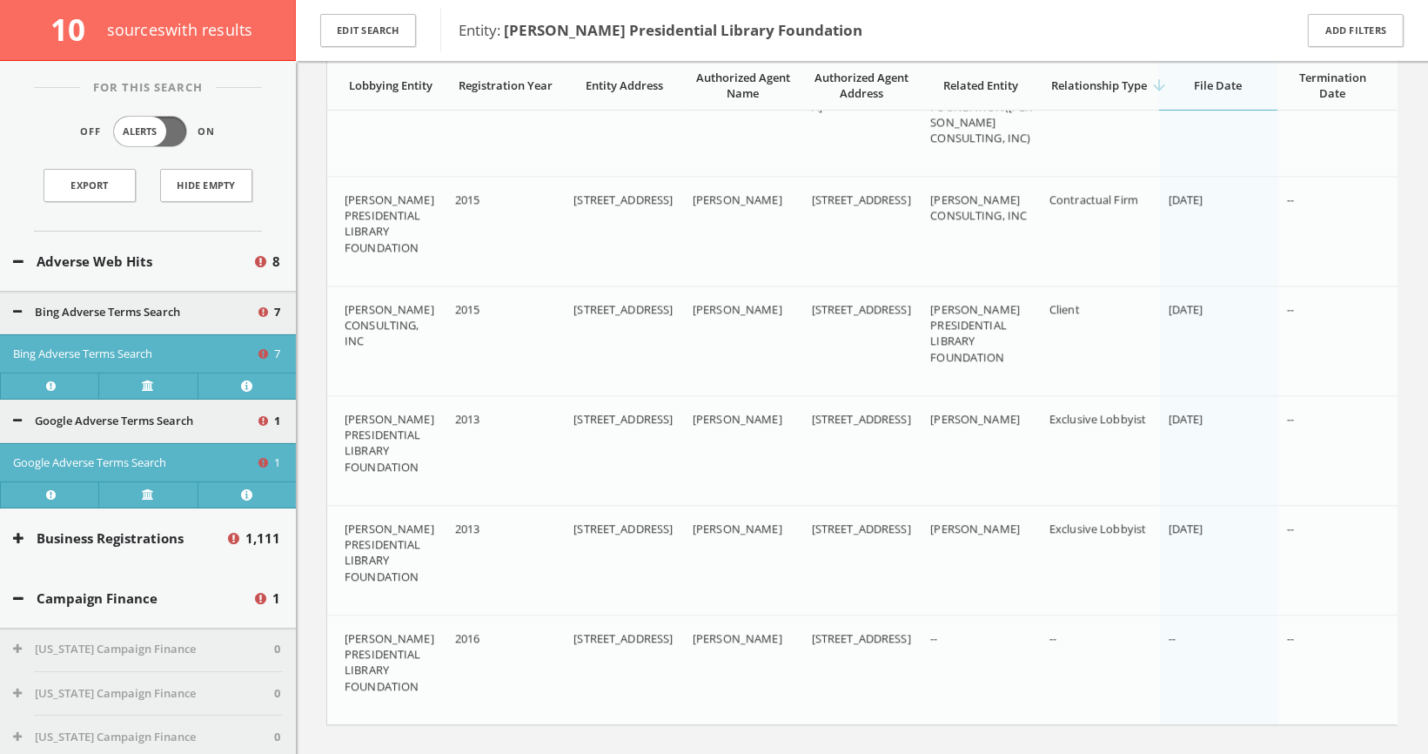
scroll to position [3947, 0]
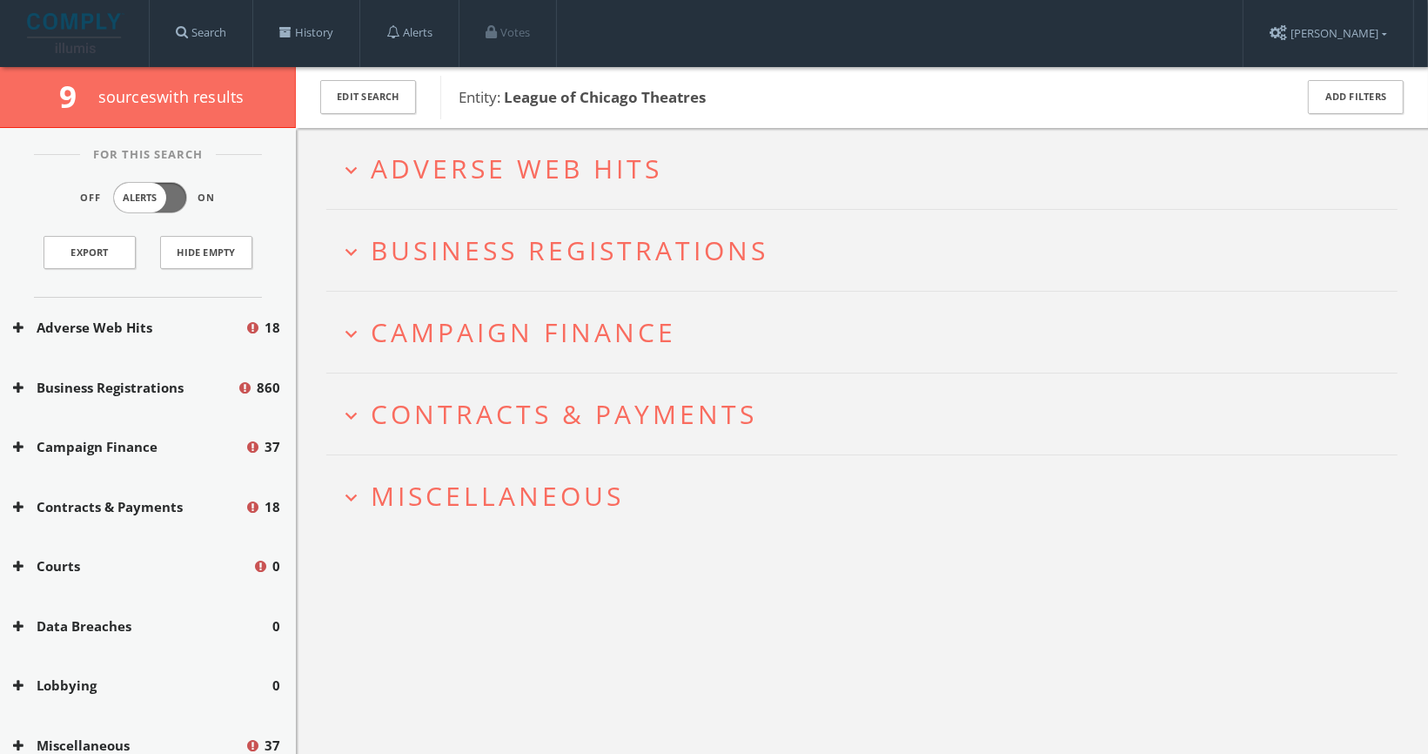
click at [447, 176] on span "Adverse Web Hits" at bounding box center [517, 169] width 292 height 36
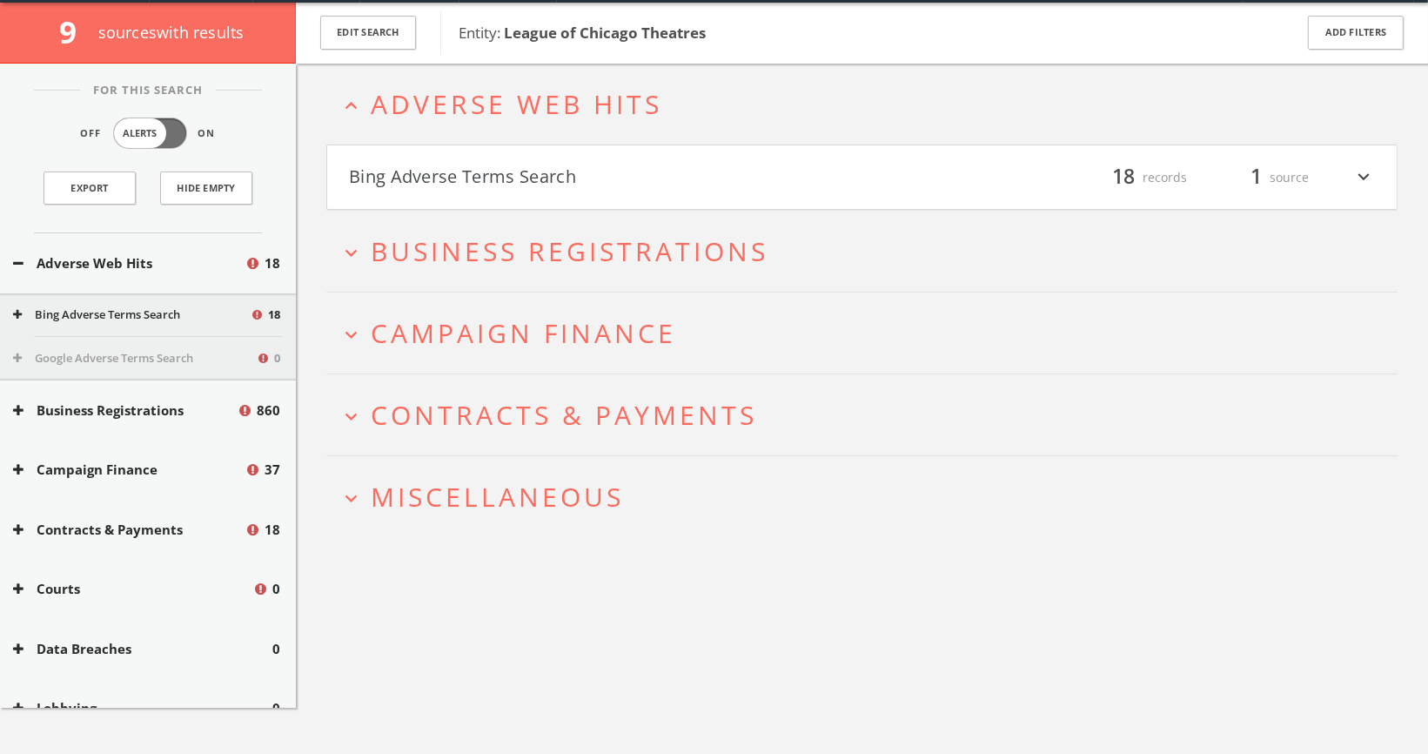
click at [447, 176] on button "Bing Adverse Terms Search" at bounding box center [605, 178] width 513 height 30
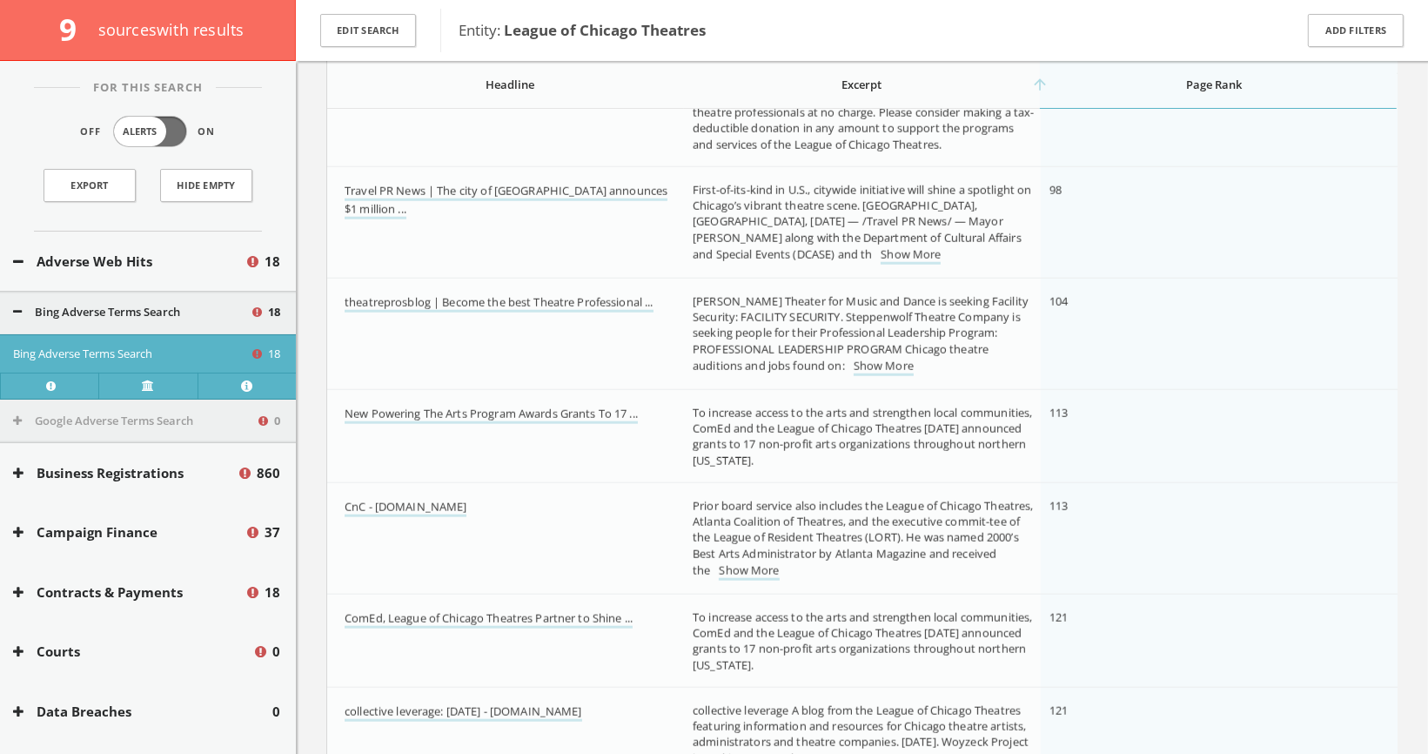
scroll to position [1379, 0]
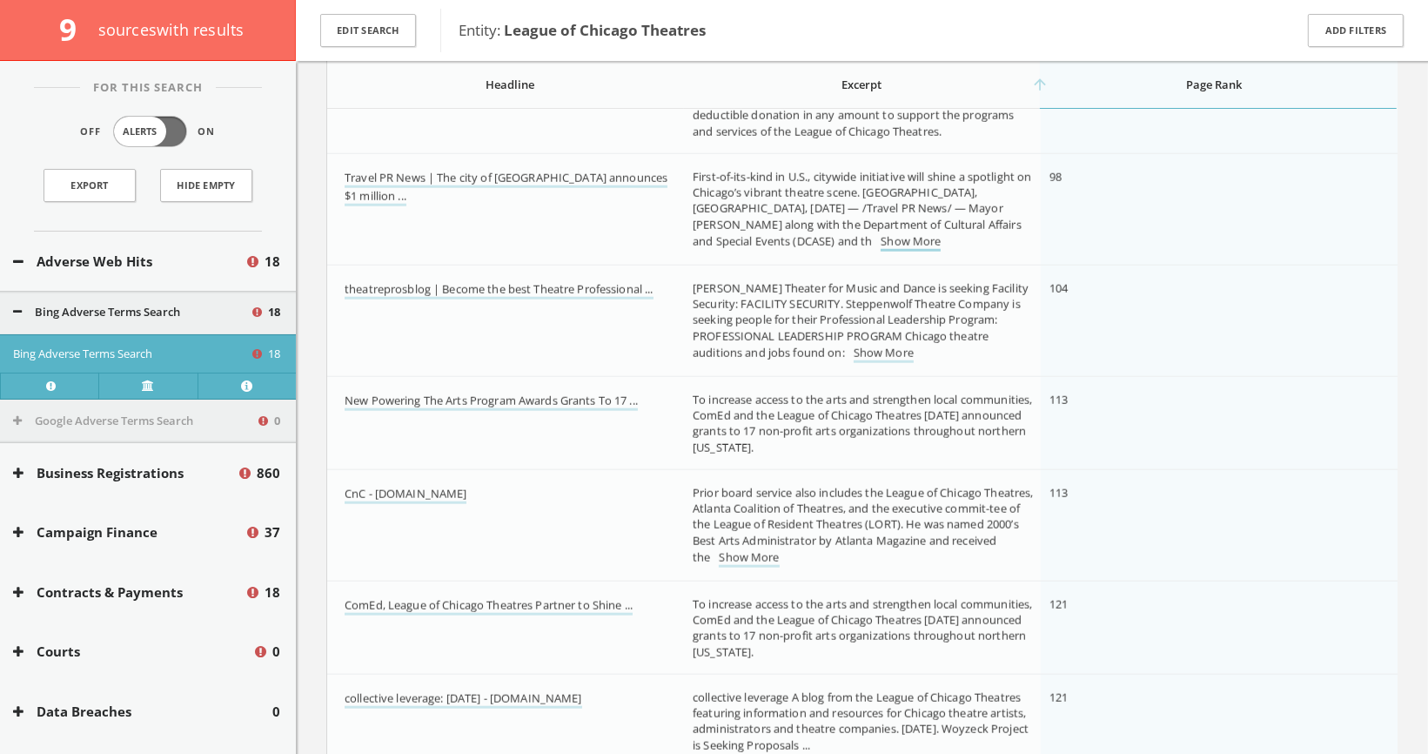
click at [881, 242] on link "Show More" at bounding box center [911, 242] width 60 height 18
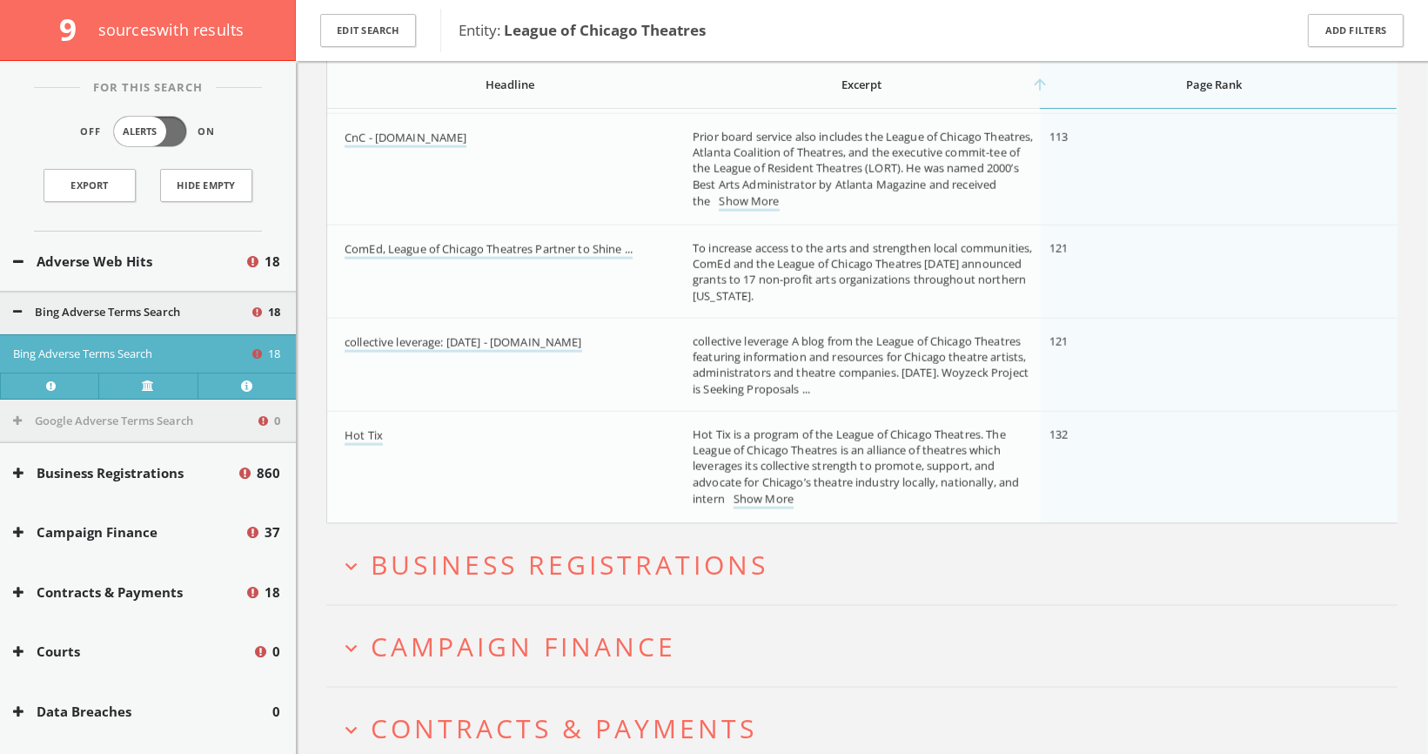
scroll to position [1641, 0]
click at [487, 627] on span "Campaign Finance" at bounding box center [523, 645] width 305 height 36
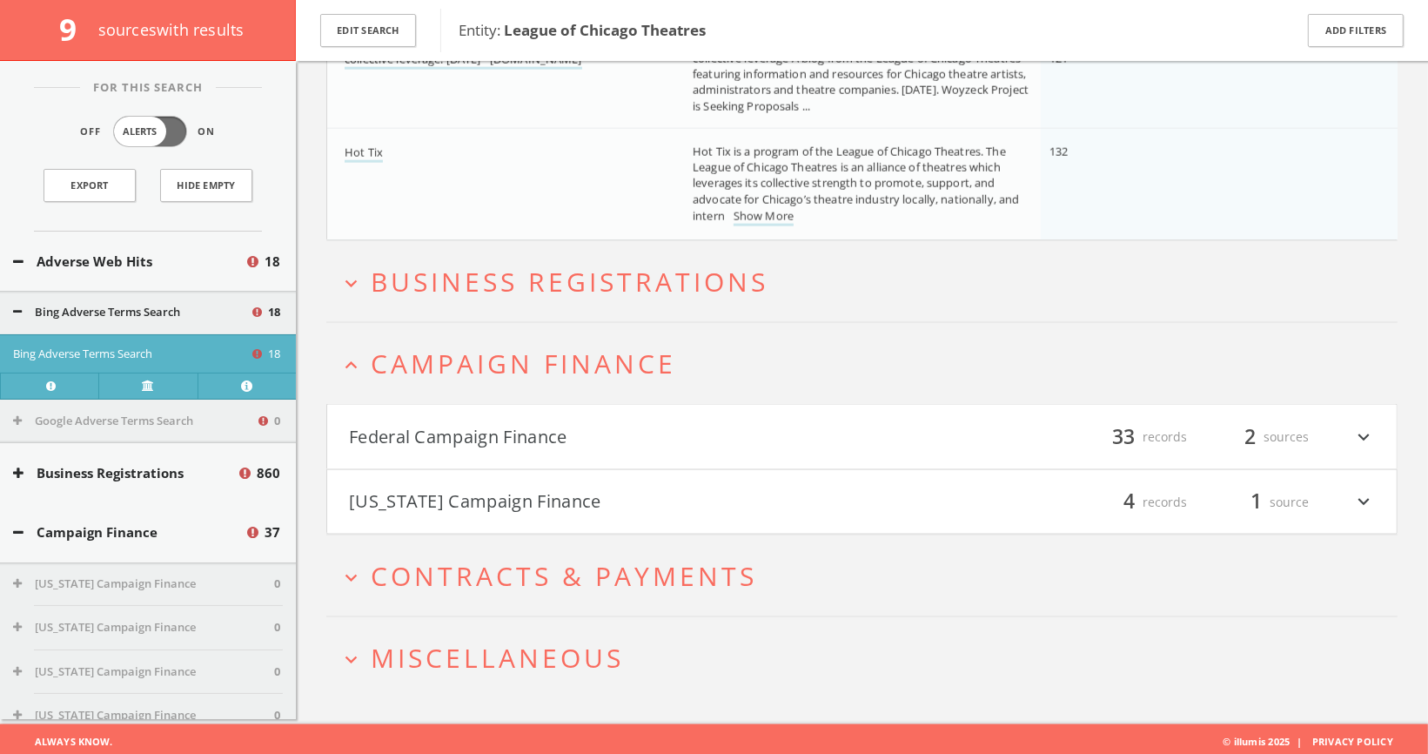
click at [629, 448] on h4 "Federal Campaign Finance filter_list 33 records 2 sources expand_more" at bounding box center [862, 437] width 1070 height 64
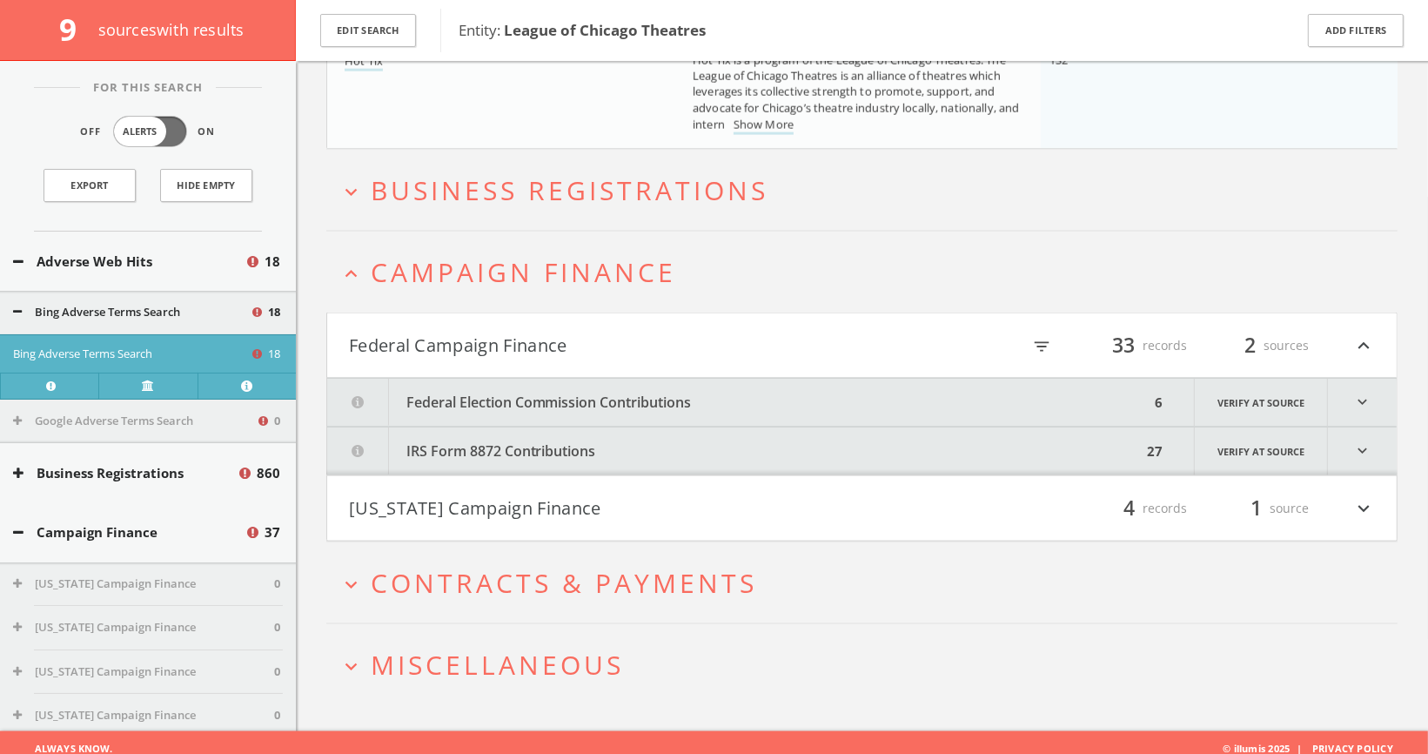
scroll to position [2020, 0]
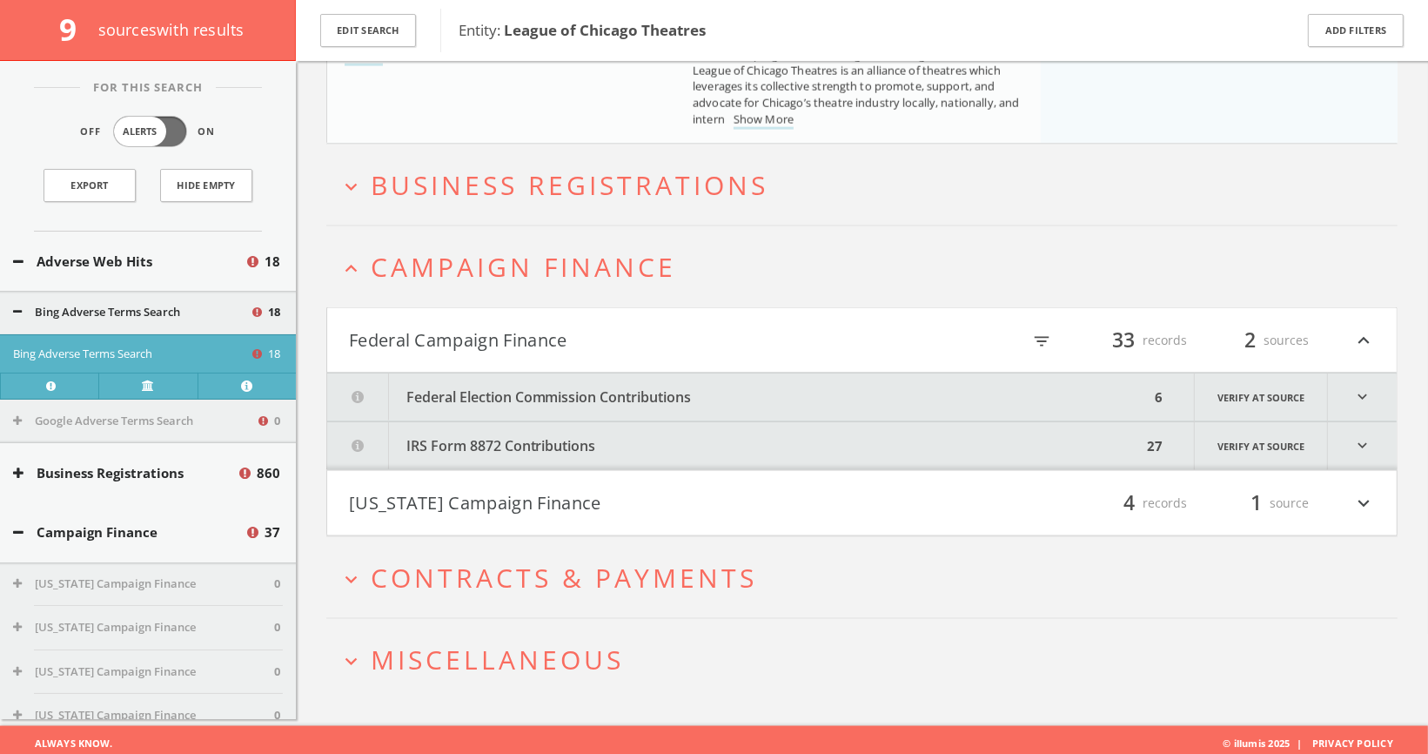
click at [1045, 334] on icon "filter_list" at bounding box center [1041, 341] width 19 height 19
type input "d"
type input "o"
type input "trump"
click at [875, 575] on button "expand_more Contracts & Payments" at bounding box center [868, 577] width 1058 height 29
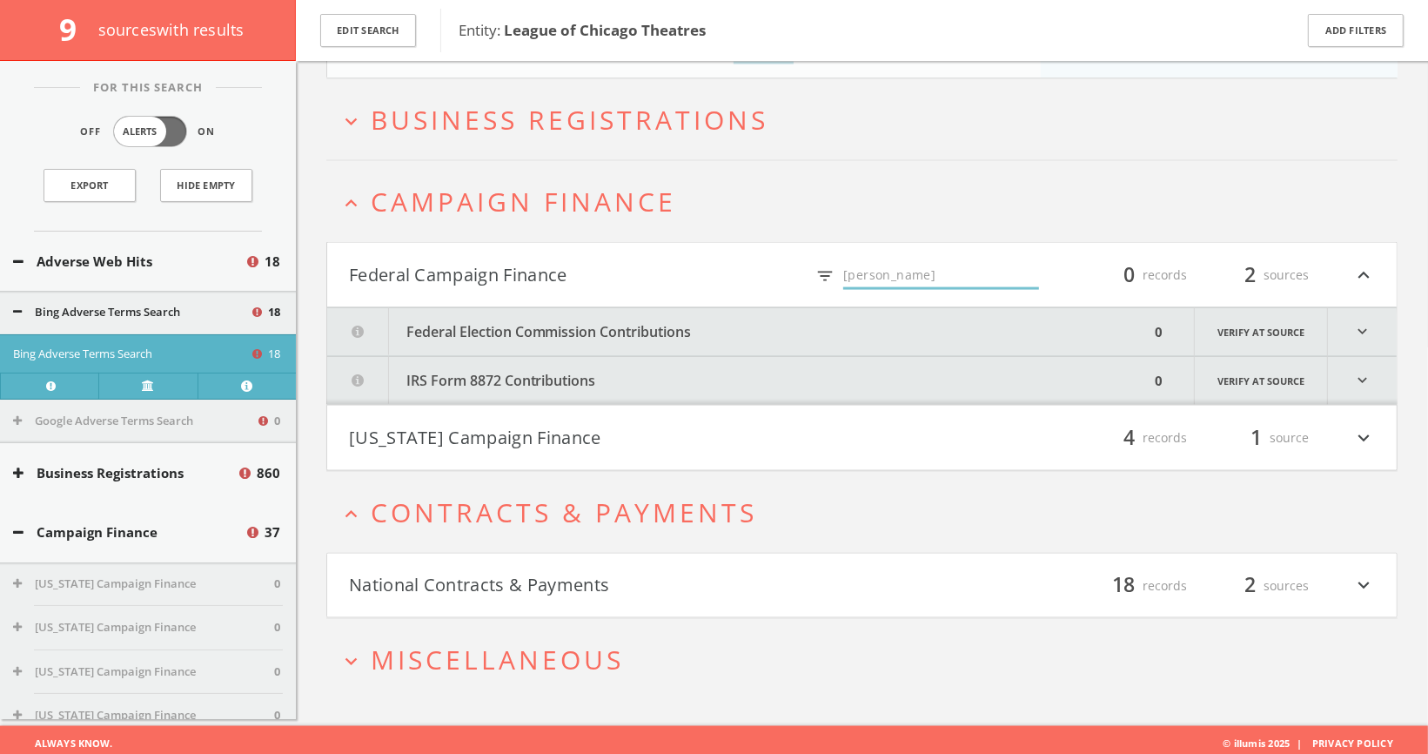
click at [800, 572] on button "National Contracts & Payments" at bounding box center [605, 586] width 513 height 30
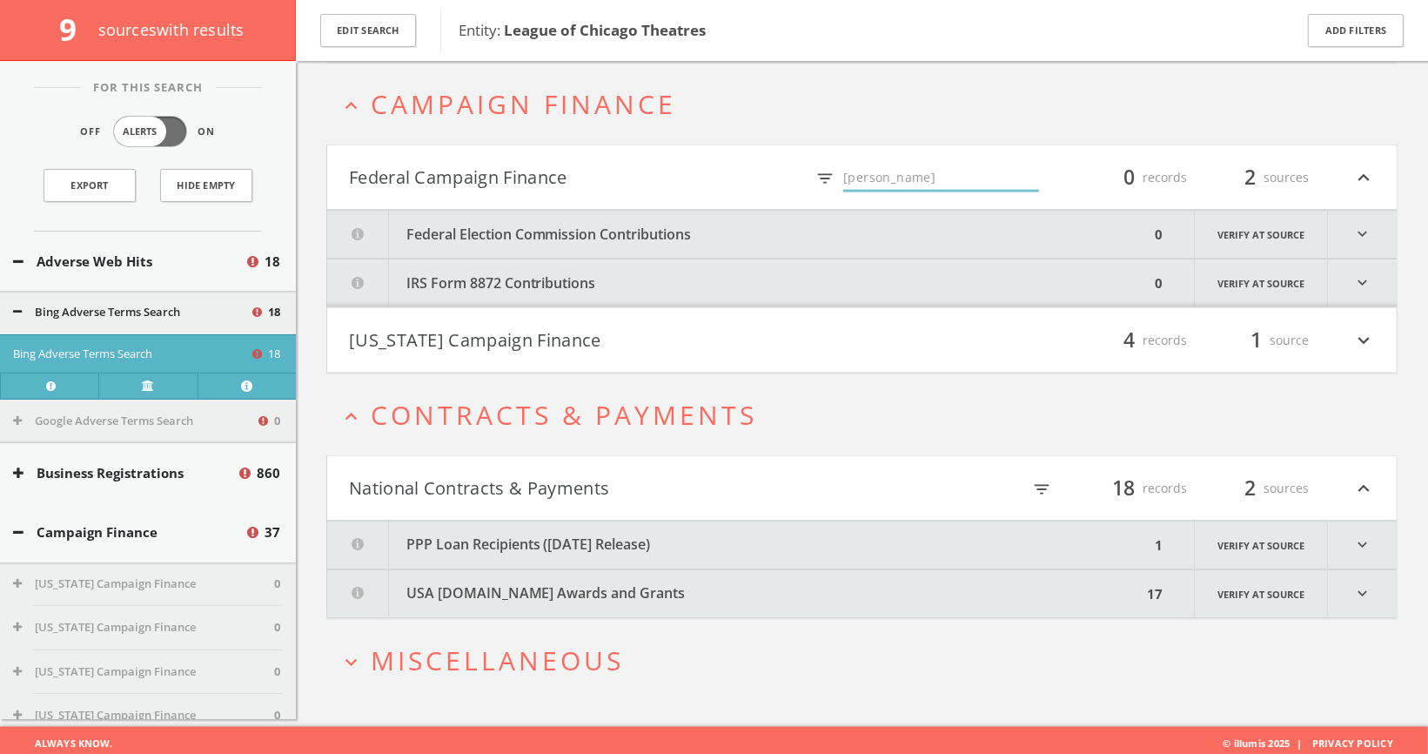
click at [638, 646] on button "expand_more Miscellaneous" at bounding box center [868, 660] width 1058 height 29
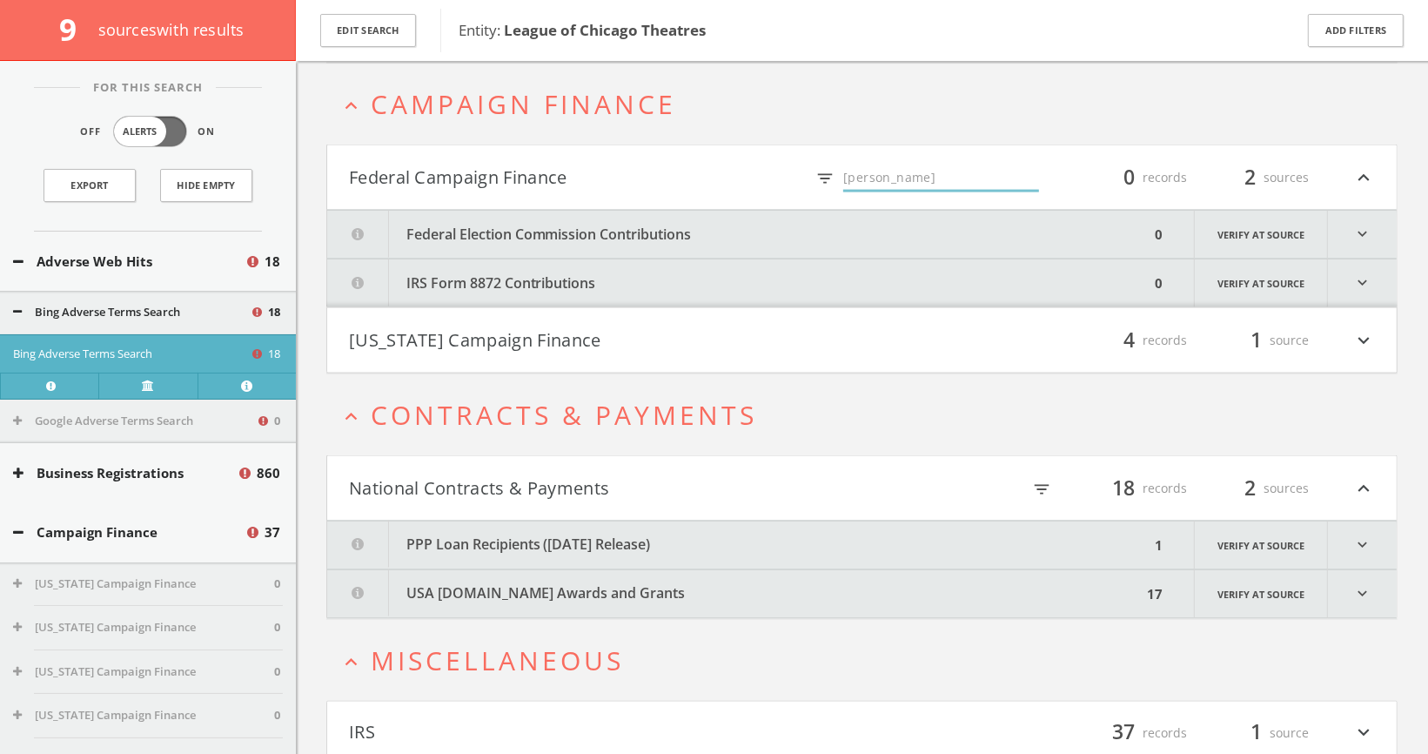
scroll to position [2248, 0]
